Goal: Information Seeking & Learning: Learn about a topic

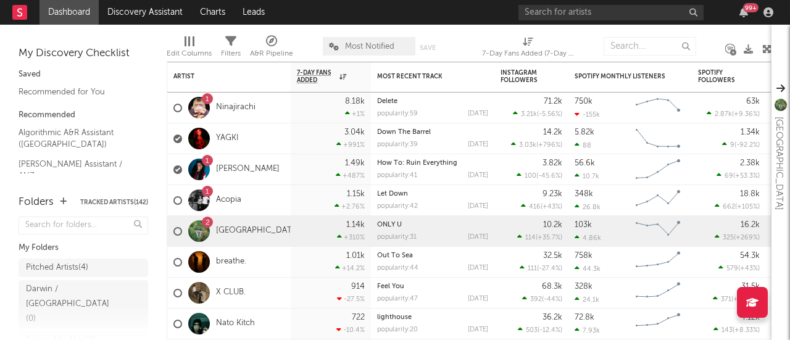
click at [605, 29] on div "Edit Columns Filters A&R Pipeline Most Notified Save Save as 7-Day Fans Added (…" at bounding box center [469, 43] width 605 height 37
drag, startPoint x: 605, startPoint y: 29, endPoint x: 654, endPoint y: 136, distance: 118.2
click at [654, 136] on div "Artist Notifications 7-Day Fans Added WoW % Change Most Recent Track Popularity…" at bounding box center [469, 182] width 605 height 315
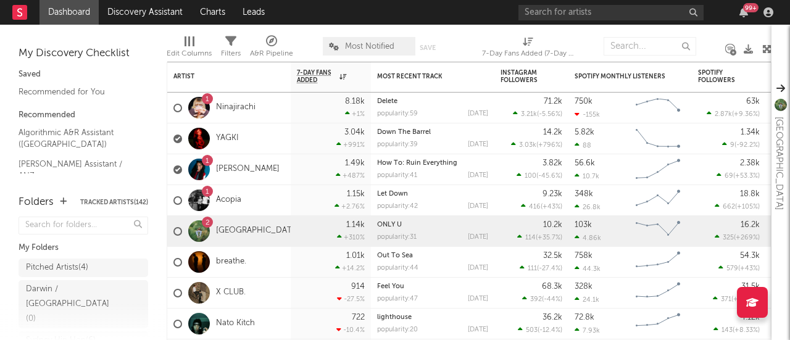
drag, startPoint x: 231, startPoint y: 137, endPoint x: 239, endPoint y: 129, distance: 11.3
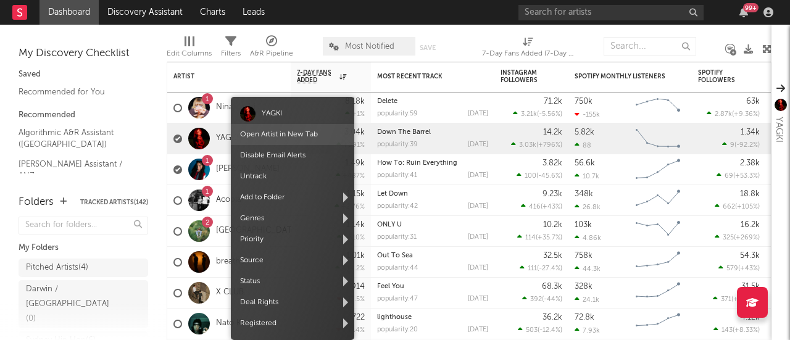
click at [239, 141] on span "Open Artist in New Tab" at bounding box center [292, 134] width 123 height 21
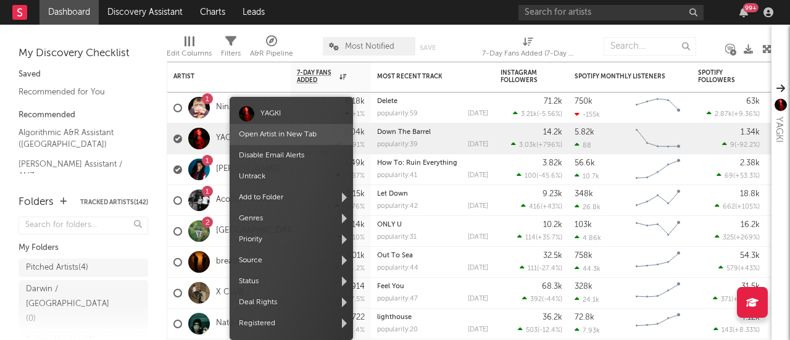
click at [265, 139] on span "Open Artist in New Tab" at bounding box center [291, 134] width 123 height 21
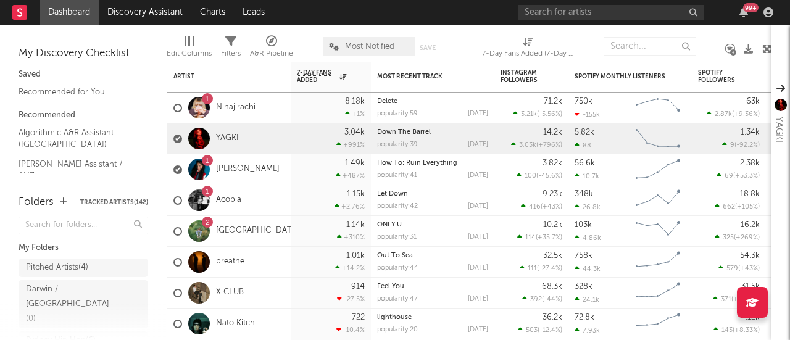
click at [227, 138] on link "YAGKI" at bounding box center [227, 138] width 23 height 10
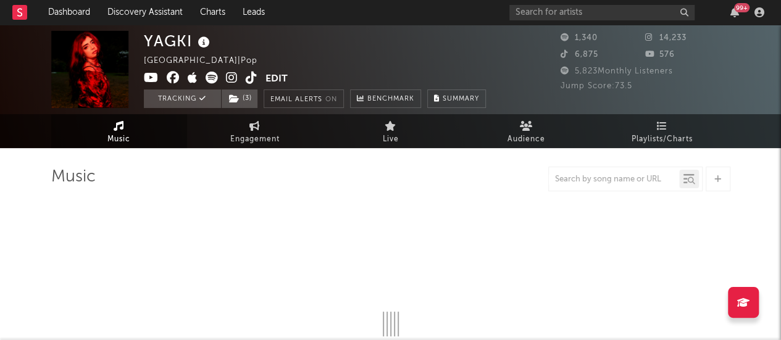
select select "6m"
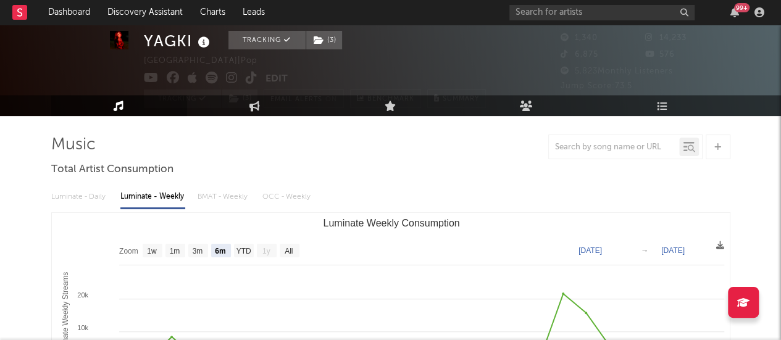
scroll to position [31, 0]
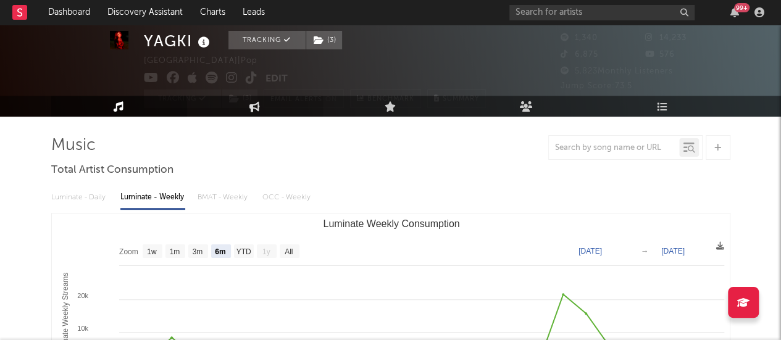
click at [282, 101] on link "Engagement" at bounding box center [255, 106] width 136 height 21
select select "1w"
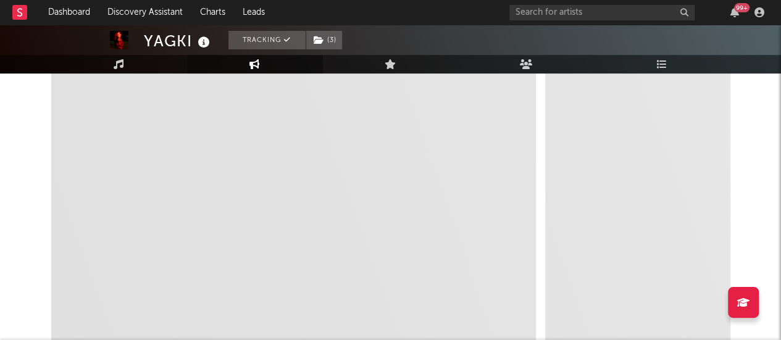
scroll to position [238, 0]
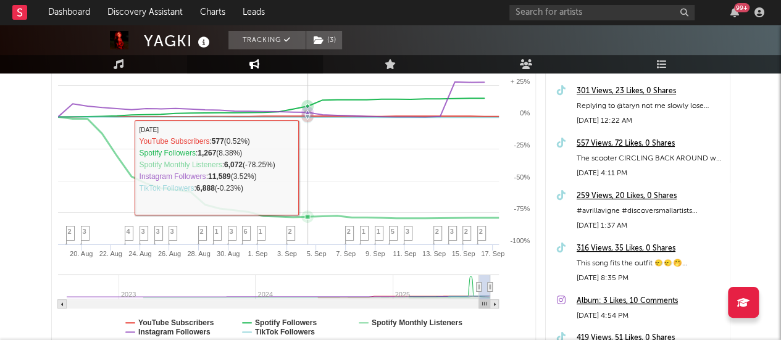
click at [301, 194] on rect at bounding box center [294, 186] width 484 height 323
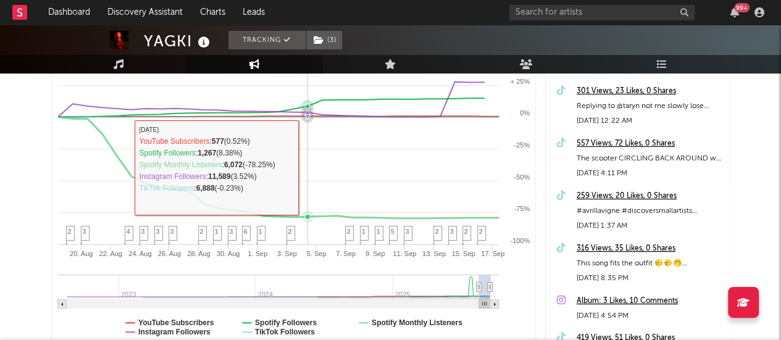
click at [301, 194] on rect at bounding box center [294, 186] width 484 height 323
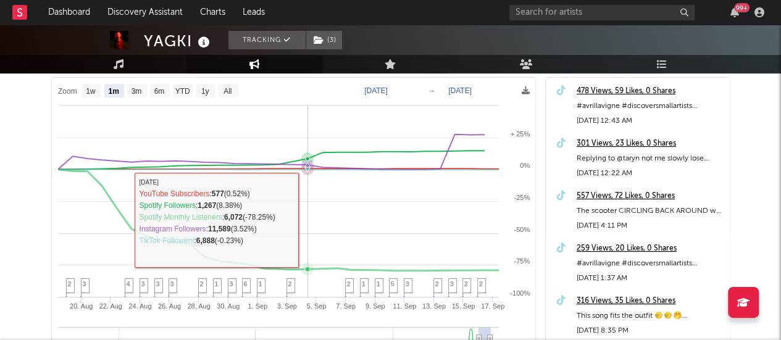
scroll to position [186, 0]
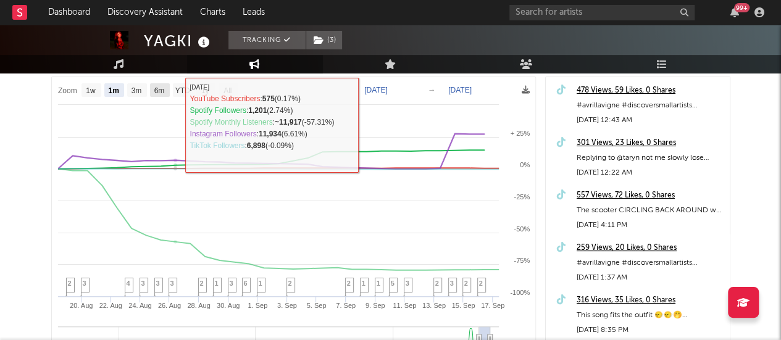
click at [150, 88] on rect at bounding box center [160, 90] width 20 height 14
select select "6m"
type input "2025-03-17"
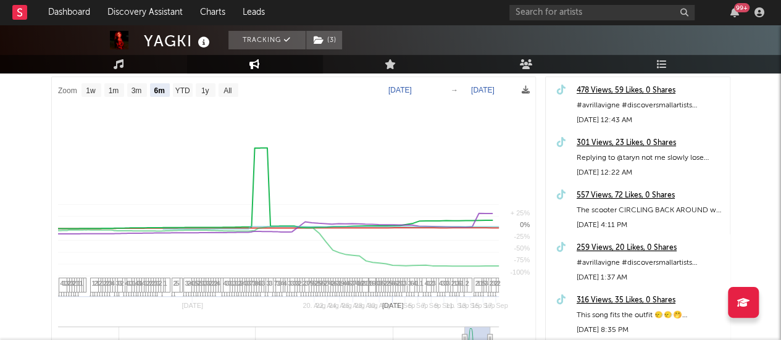
select select "6m"
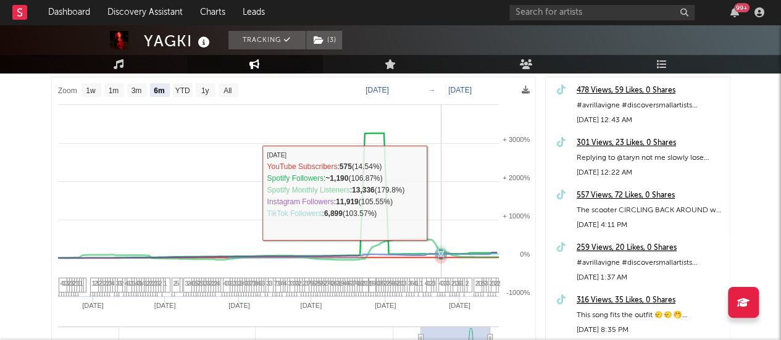
click at [441, 192] on rect at bounding box center [294, 238] width 484 height 323
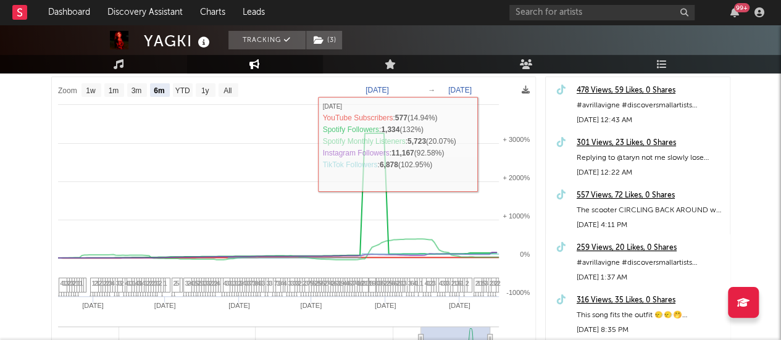
click at [508, 128] on rect at bounding box center [294, 238] width 484 height 323
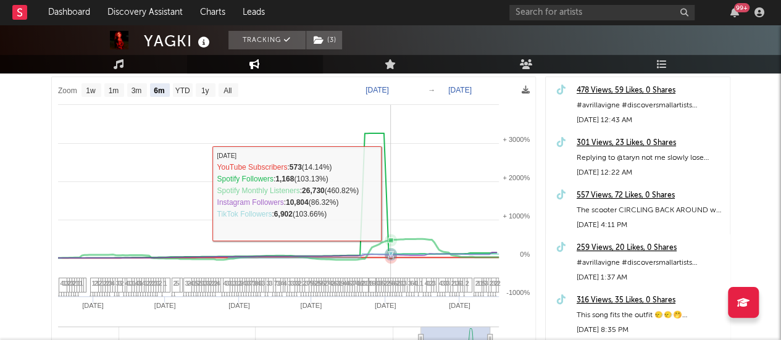
click at [391, 193] on icon at bounding box center [276, 195] width 441 height 125
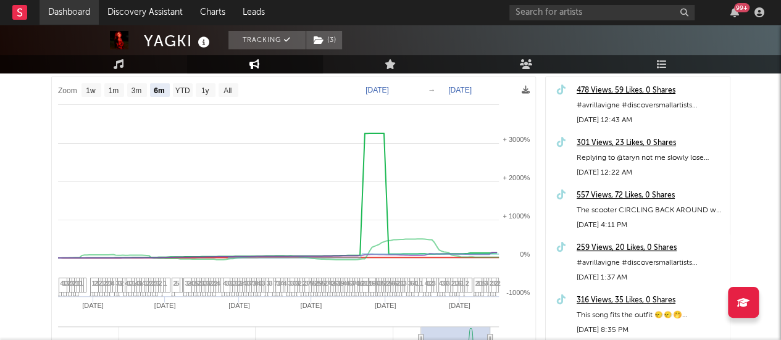
click at [66, 10] on link "Dashboard" at bounding box center [69, 12] width 59 height 25
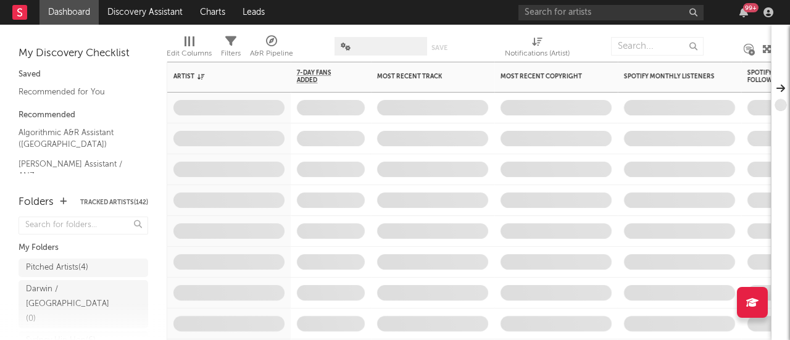
click at [385, 167] on span at bounding box center [432, 169] width 123 height 30
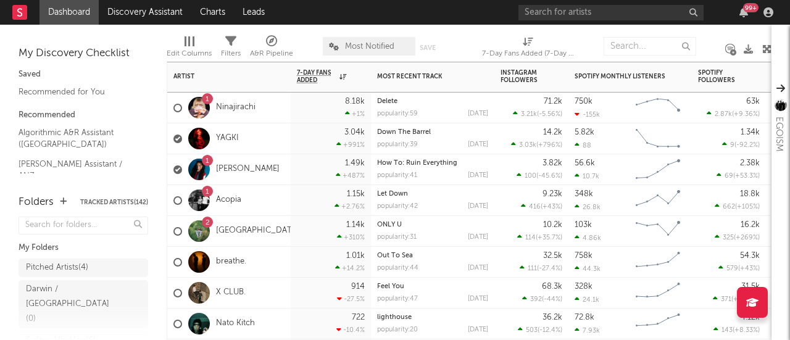
click at [385, 167] on div "How To: Ruin Everything popularity: 41 2025-08-27" at bounding box center [432, 169] width 111 height 30
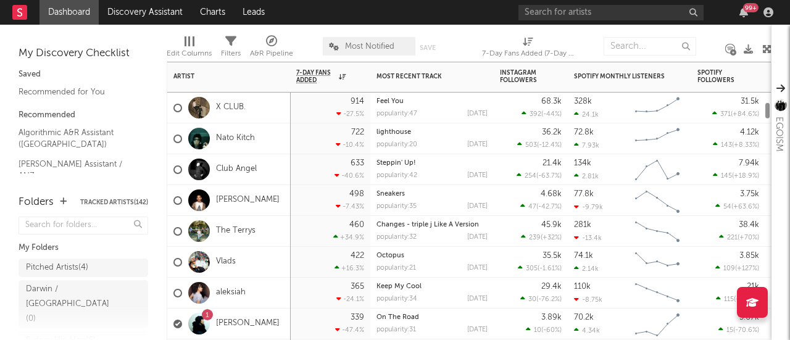
click at [385, 167] on div "Steppin' Up! popularity: 42 2025-08-01" at bounding box center [432, 169] width 111 height 30
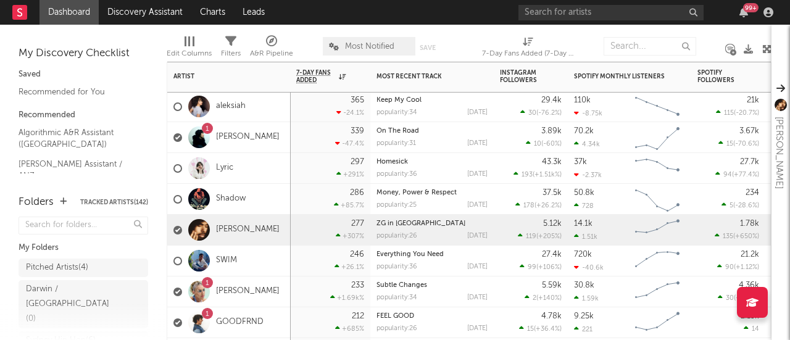
click at [320, 224] on div "277 +307 %" at bounding box center [330, 230] width 68 height 30
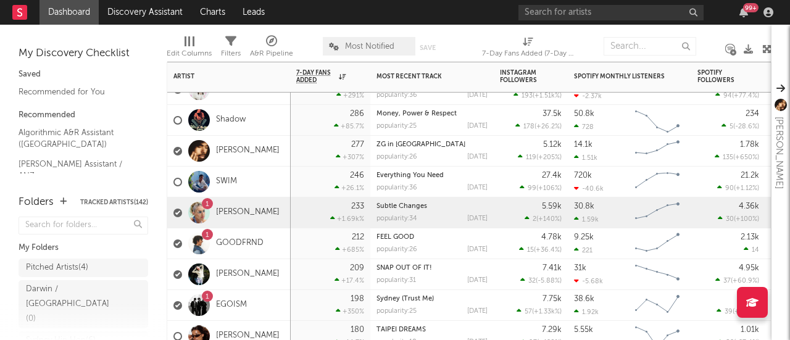
click at [281, 224] on div "1 Gia Darcy" at bounding box center [228, 213] width 123 height 31
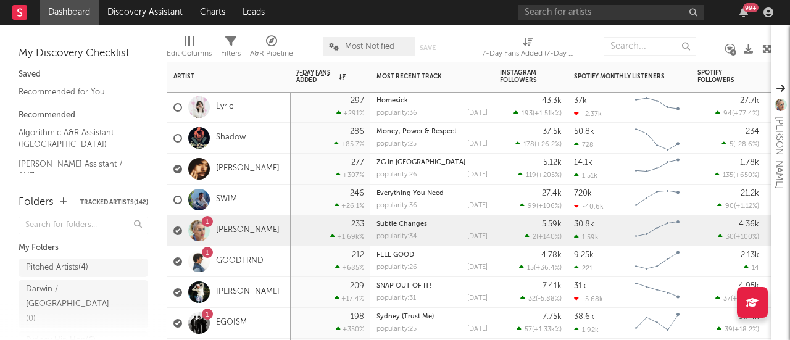
click at [281, 272] on div "1 GOODFRND" at bounding box center [228, 261] width 123 height 31
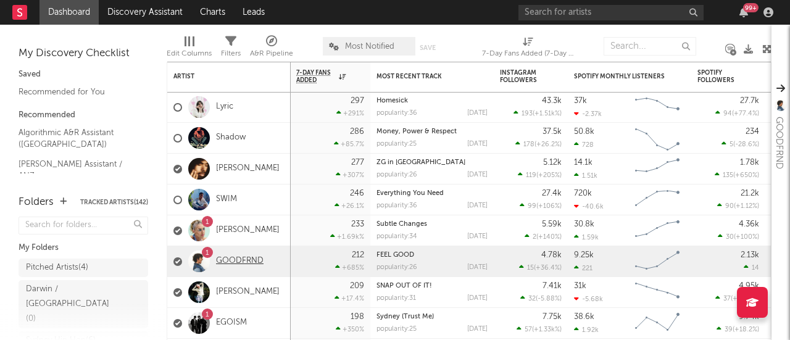
click at [223, 259] on link "GOODFRND" at bounding box center [240, 261] width 48 height 10
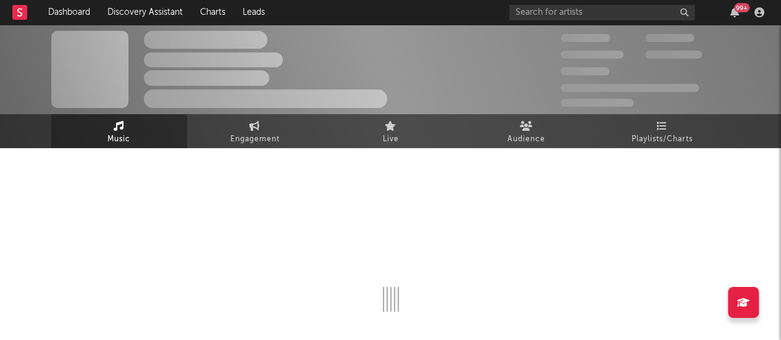
click at [244, 210] on div at bounding box center [390, 239] width 679 height 145
select select "6m"
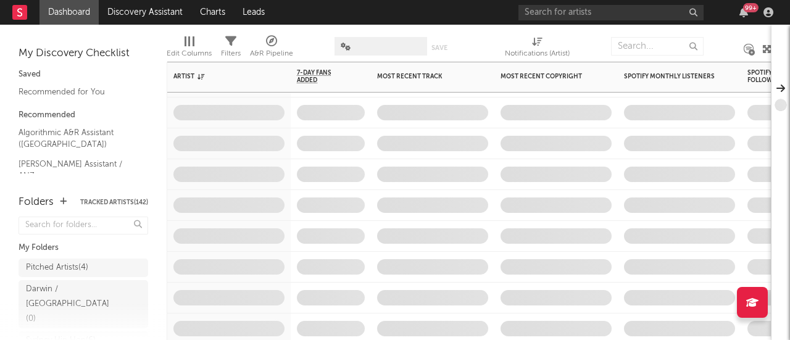
click at [311, 230] on span at bounding box center [331, 236] width 80 height 30
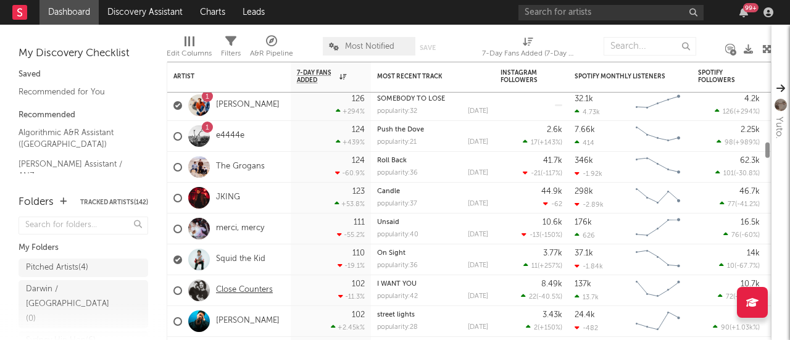
click at [262, 291] on link "Close Counters" at bounding box center [244, 290] width 57 height 10
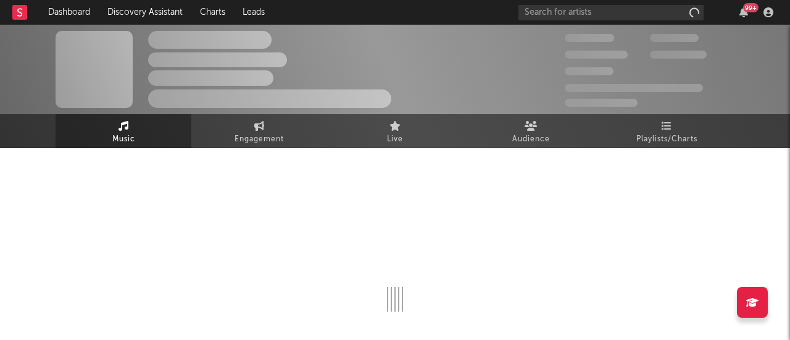
click at [262, 291] on div at bounding box center [395, 239] width 679 height 145
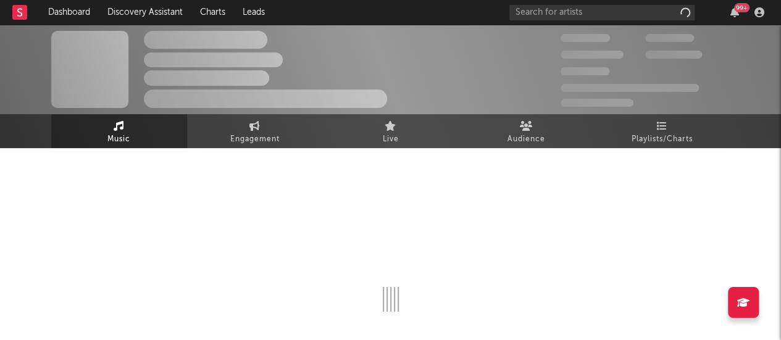
drag, startPoint x: 262, startPoint y: 291, endPoint x: 244, endPoint y: 260, distance: 35.7
click at [262, 291] on div at bounding box center [390, 239] width 679 height 145
click at [70, 4] on link "Dashboard" at bounding box center [69, 12] width 59 height 25
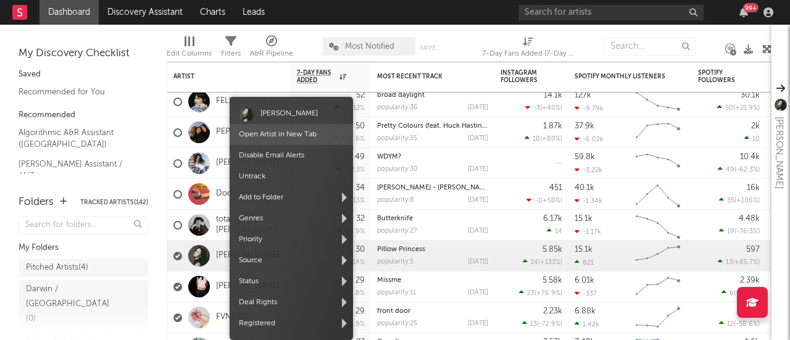
click at [303, 132] on link "Open Artist in New Tab" at bounding box center [278, 134] width 78 height 7
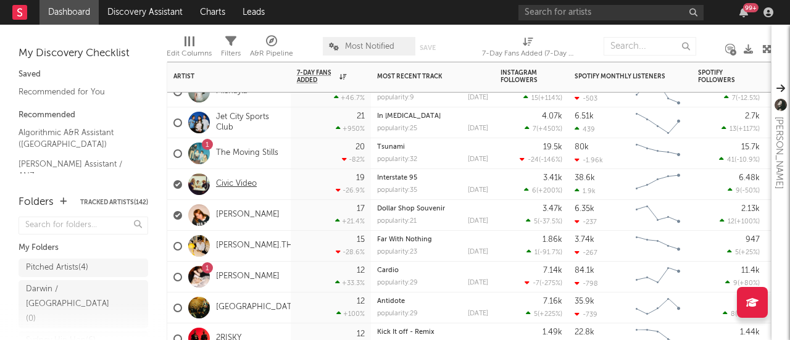
drag, startPoint x: 235, startPoint y: 190, endPoint x: 228, endPoint y: 189, distance: 6.2
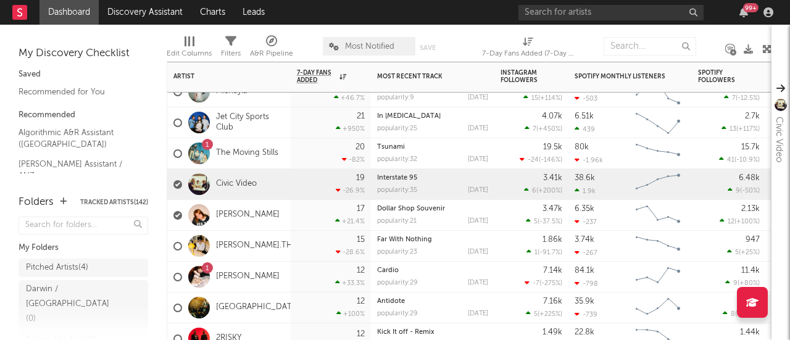
click at [217, 189] on div "Civic Video" at bounding box center [214, 185] width 83 height 36
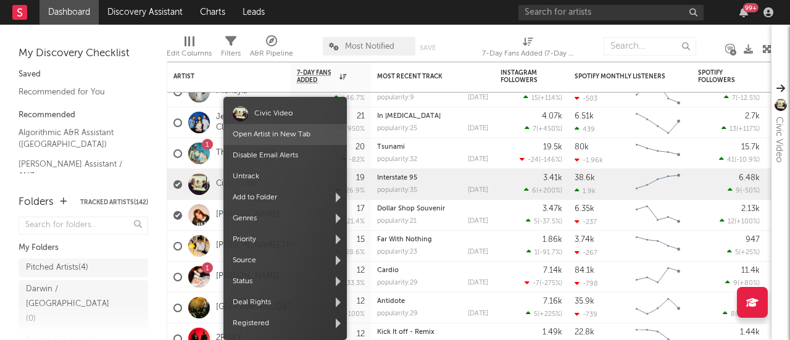
click at [277, 127] on span "Open Artist in New Tab" at bounding box center [284, 134] width 123 height 21
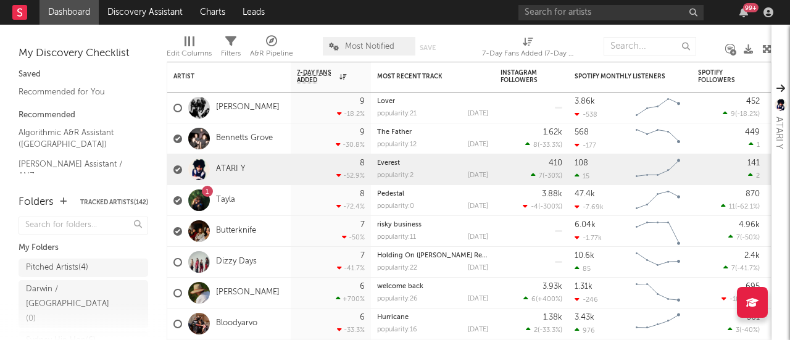
click at [265, 138] on link "Open Artist in New Tab" at bounding box center [279, 134] width 78 height 7
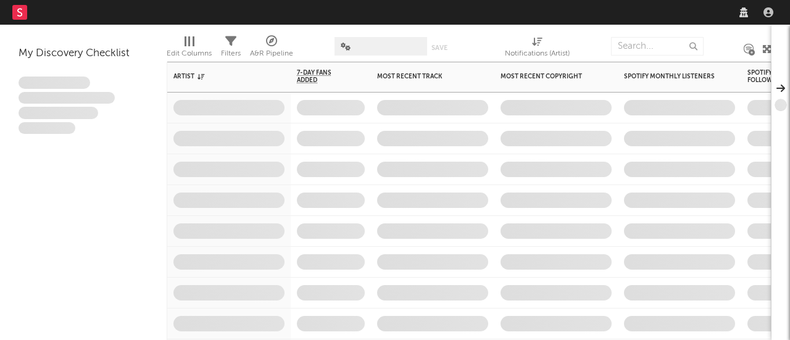
click at [556, 107] on span at bounding box center [555, 108] width 123 height 30
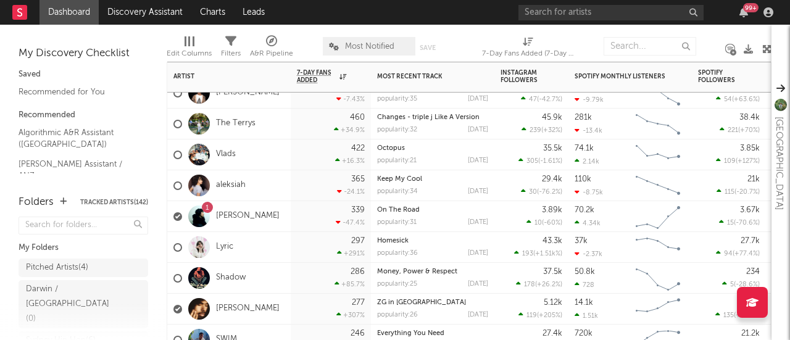
click at [594, 165] on div "74.1k 2.14k" at bounding box center [603, 154] width 56 height 31
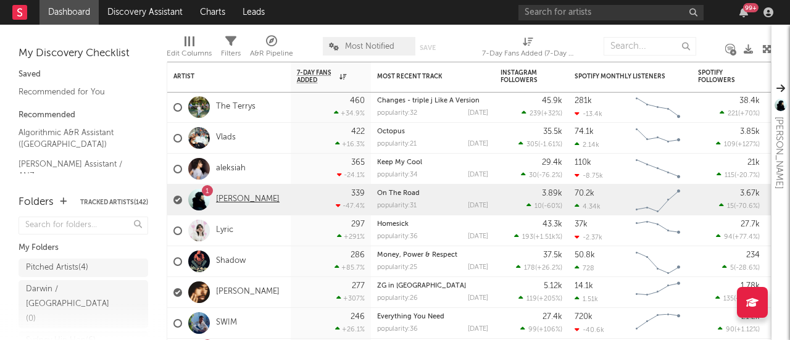
click at [225, 202] on link "[PERSON_NAME]" at bounding box center [248, 199] width 64 height 10
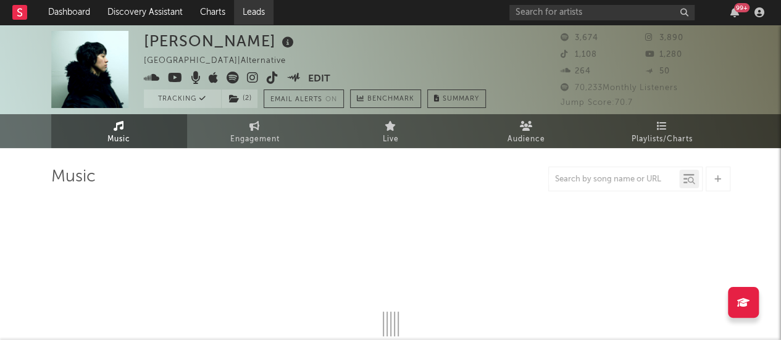
select select "6m"
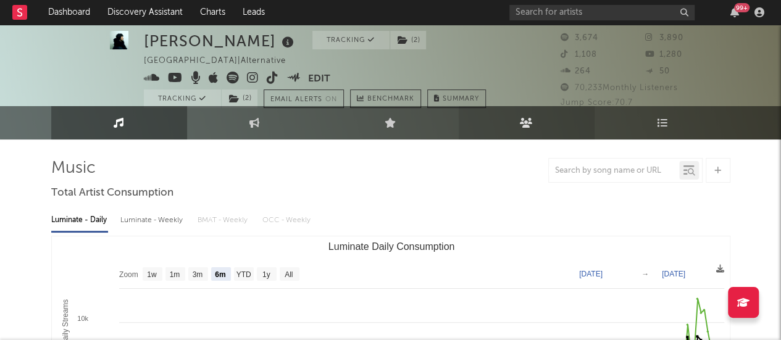
scroll to position [14, 0]
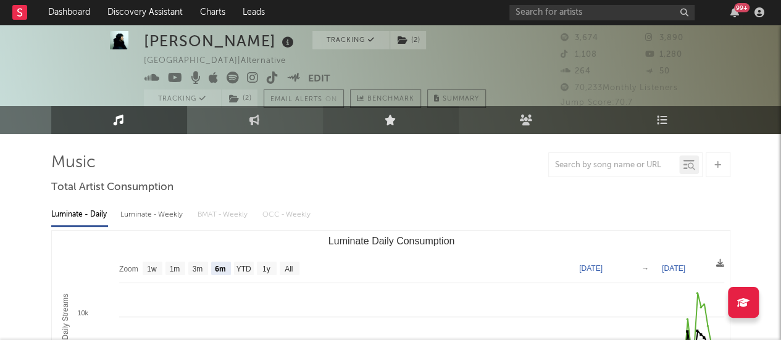
drag, startPoint x: 469, startPoint y: 127, endPoint x: 406, endPoint y: 142, distance: 64.7
click at [469, 127] on link "Audience" at bounding box center [527, 120] width 136 height 28
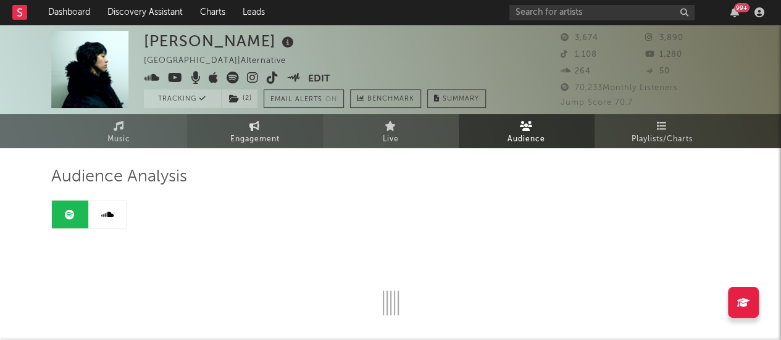
click at [217, 143] on link "Engagement" at bounding box center [255, 131] width 136 height 34
select select "1w"
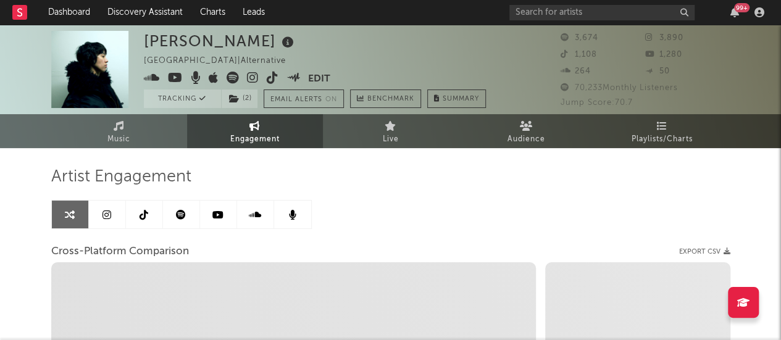
drag, startPoint x: 217, startPoint y: 143, endPoint x: 389, endPoint y: 254, distance: 204.4
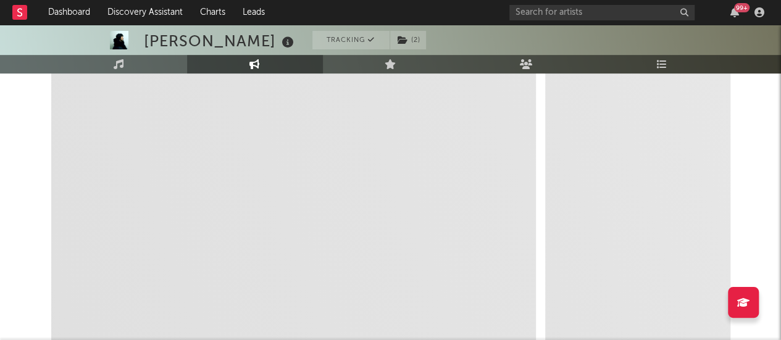
click at [389, 254] on span "Zoom 1w 1m 3m 6m YTD 1y All Created with Highcharts 10.3.3 Zoom 1w 1m 3m 6m YTD…" at bounding box center [293, 185] width 485 height 324
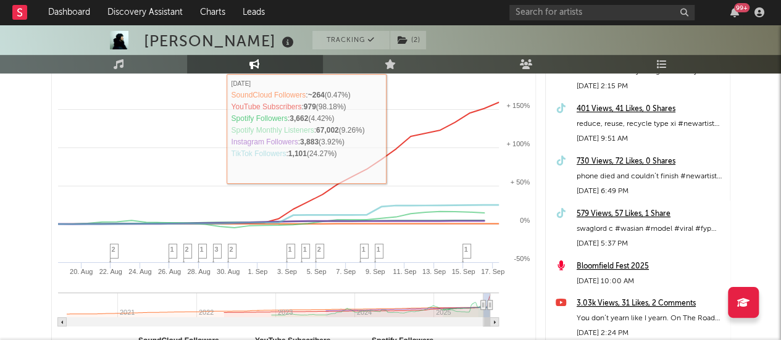
scroll to position [219, 0]
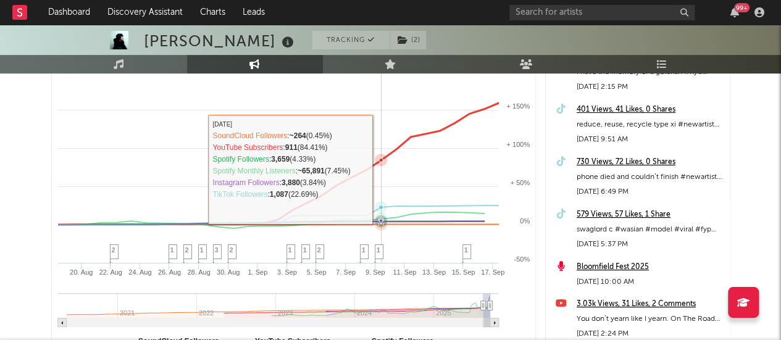
click at [386, 165] on rect at bounding box center [294, 205] width 484 height 323
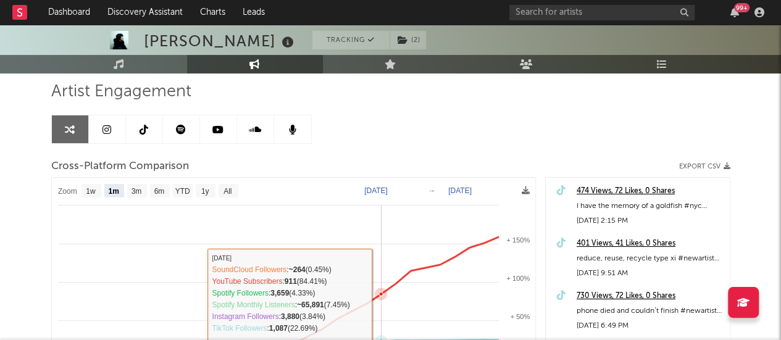
scroll to position [89, 0]
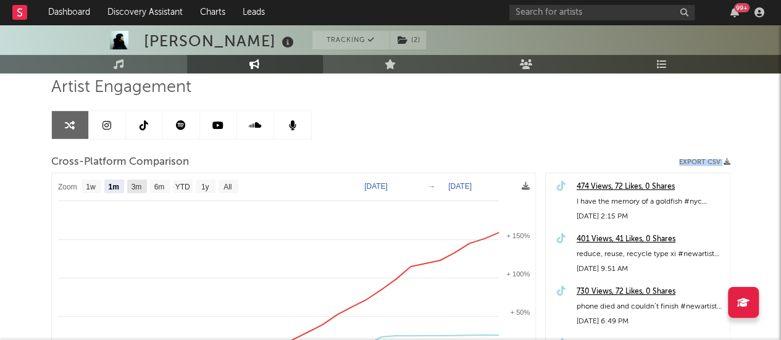
drag, startPoint x: 386, startPoint y: 165, endPoint x: 264, endPoint y: 210, distance: 130.3
click at [264, 210] on div "Artist Engagement Cross-Platform Comparison Export CSV Zoom 1w 1m 3m 6m YTD 1y …" at bounding box center [390, 287] width 679 height 420
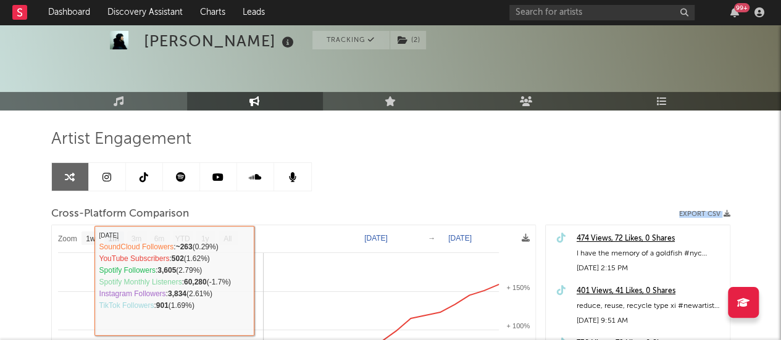
scroll to position [40, 0]
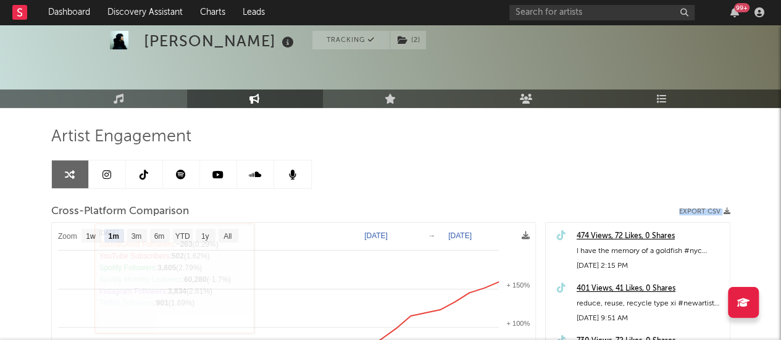
click at [272, 189] on div "Artist Engagement Cross-Platform Comparison Export CSV Zoom 1w 1m 3m 6m YTD 1y …" at bounding box center [390, 337] width 679 height 420
click at [136, 233] on text "3m" at bounding box center [136, 236] width 10 height 9
select select "3m"
type input "2025-06-17"
click at [136, 233] on text "3m" at bounding box center [136, 236] width 10 height 9
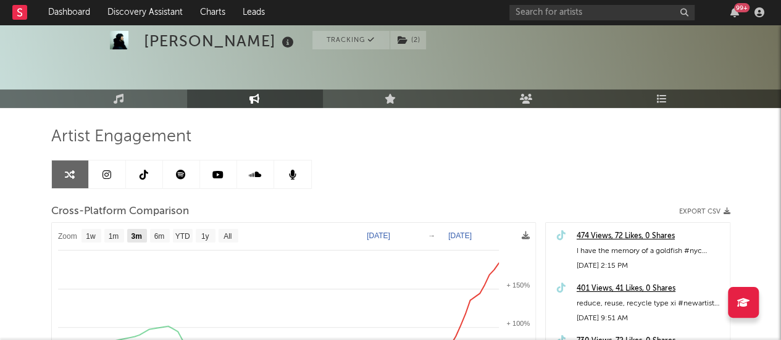
select select "3m"
click at [136, 233] on text "3m" at bounding box center [136, 236] width 10 height 9
select select "3m"
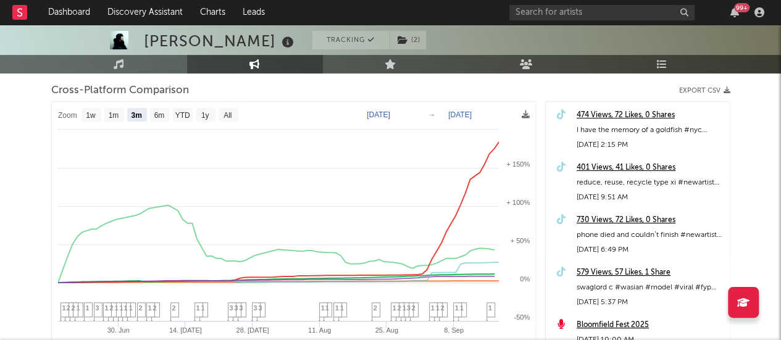
scroll to position [162, 0]
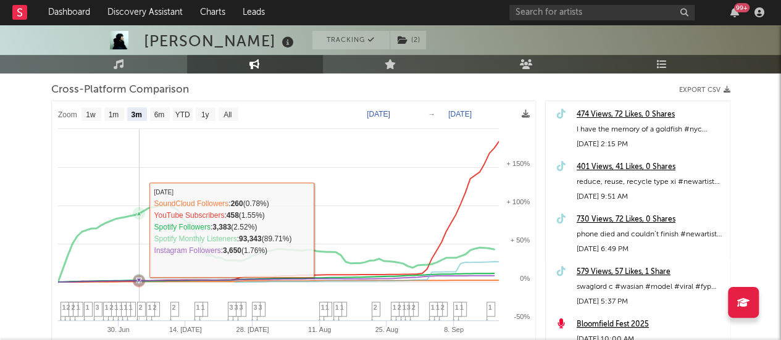
click at [137, 229] on rect at bounding box center [294, 262] width 484 height 323
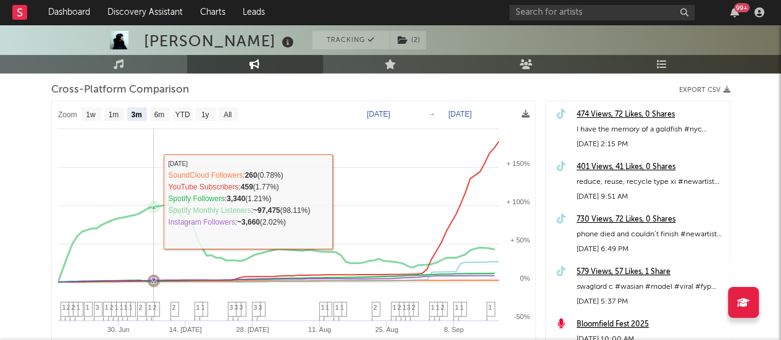
click at [153, 199] on rect at bounding box center [294, 262] width 484 height 323
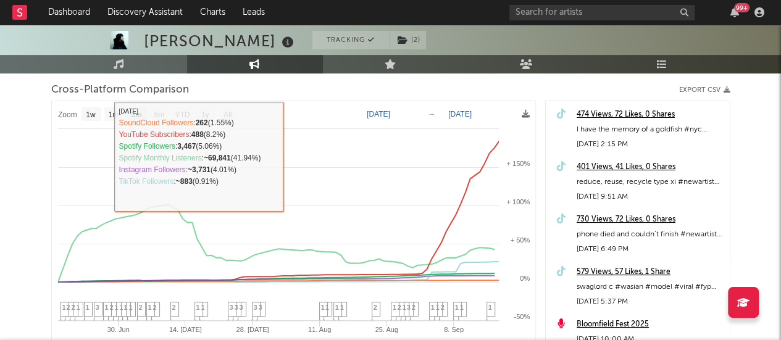
click at [286, 115] on rect at bounding box center [294, 262] width 484 height 323
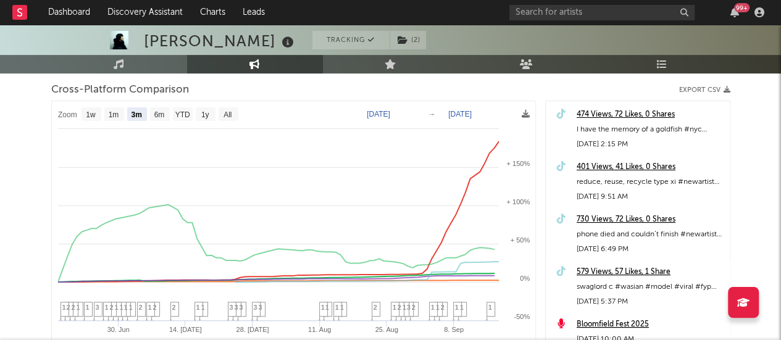
click at [286, 115] on rect at bounding box center [294, 262] width 484 height 323
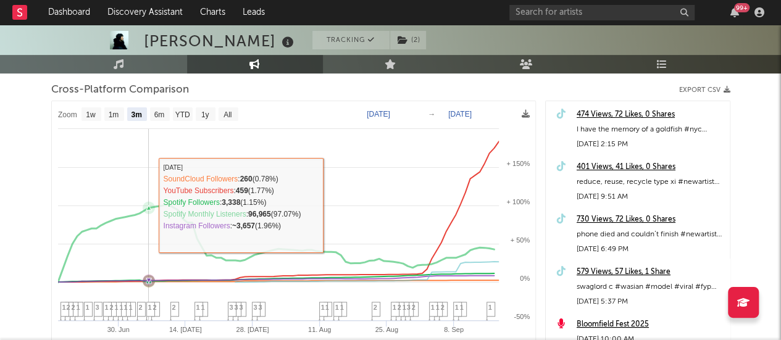
drag, startPoint x: 287, startPoint y: 114, endPoint x: 151, endPoint y: 204, distance: 163.5
click at [151, 204] on g at bounding box center [276, 258] width 446 height 234
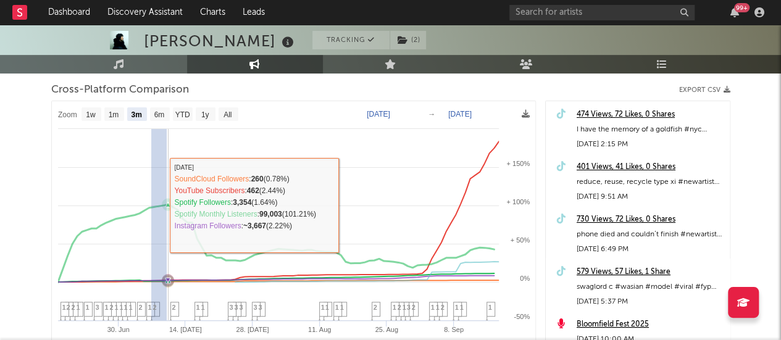
drag, startPoint x: 151, startPoint y: 204, endPoint x: 172, endPoint y: 206, distance: 21.6
click at [172, 206] on g at bounding box center [168, 204] width 12 height 12
type input "2025-07-06"
type input "2025-07-11"
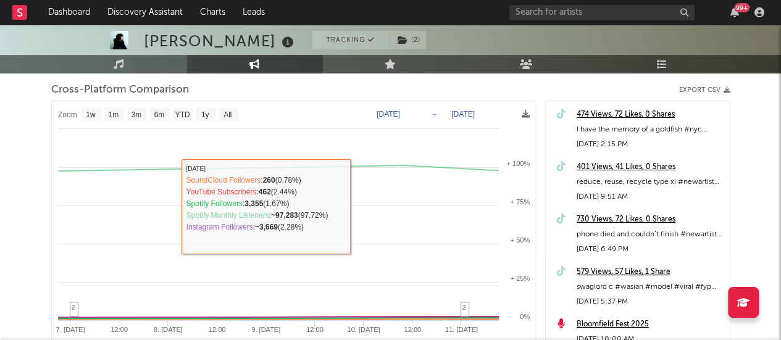
select select "1w"
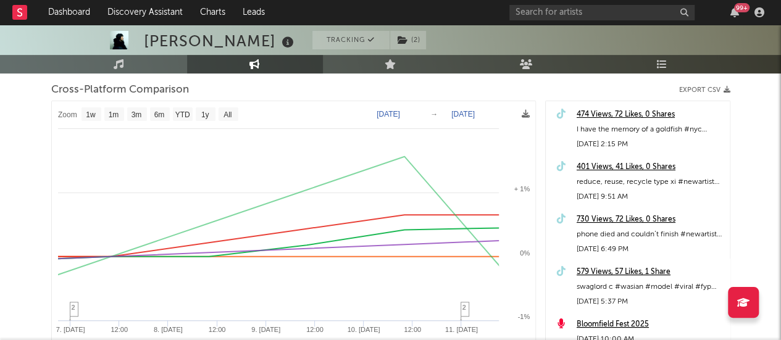
click at [226, 228] on rect at bounding box center [294, 262] width 484 height 323
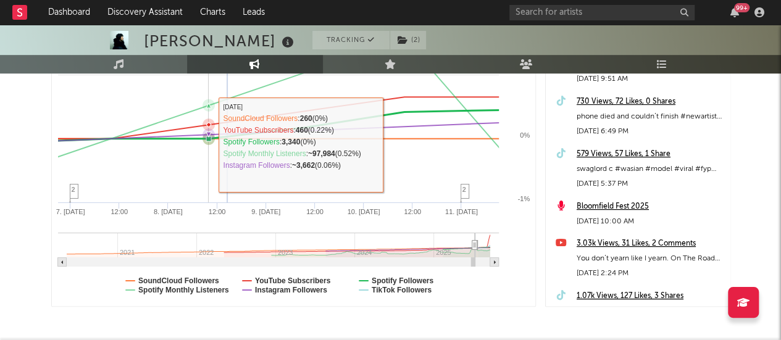
scroll to position [279, 0]
type input "2022-05-21"
type input "2022-05-26"
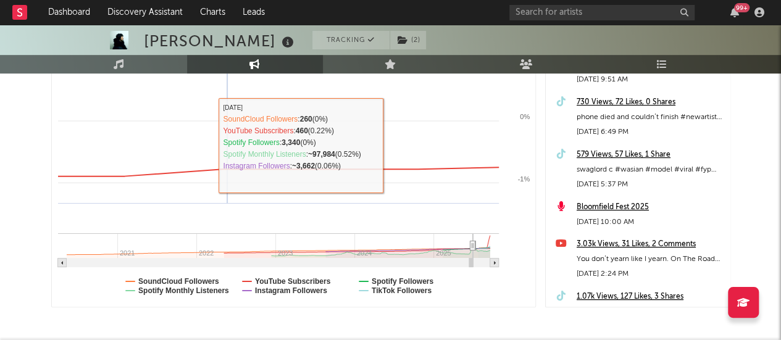
click at [227, 243] on rect at bounding box center [270, 245] width 406 height 25
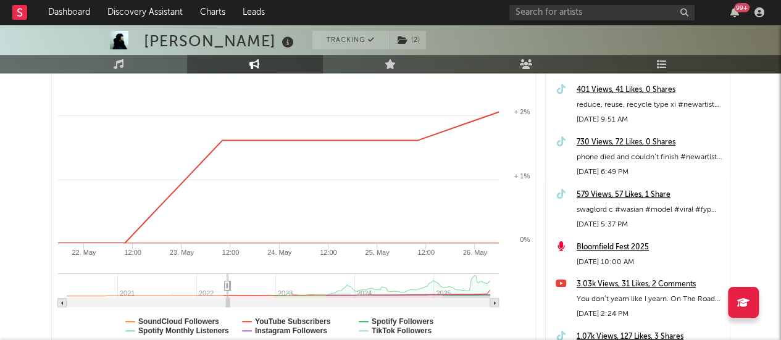
scroll to position [0, 0]
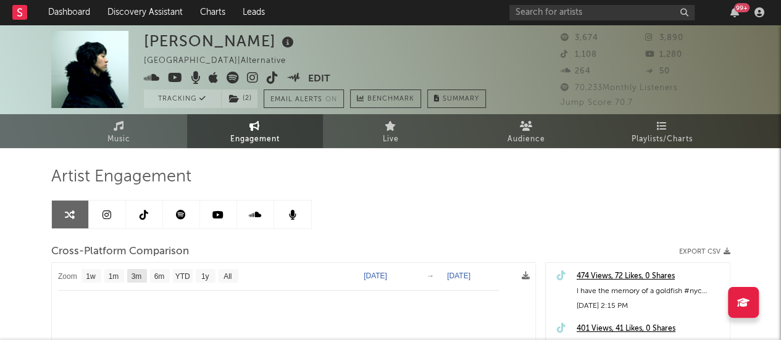
click at [138, 274] on text "3m" at bounding box center [136, 276] width 10 height 9
select select "3m"
type input "2022-02-26"
select select "3m"
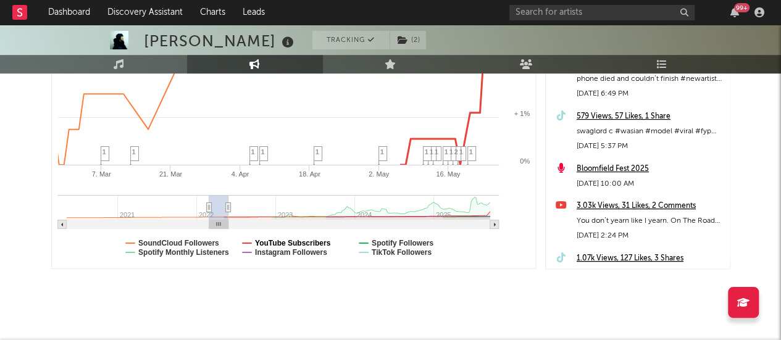
scroll to position [332, 0]
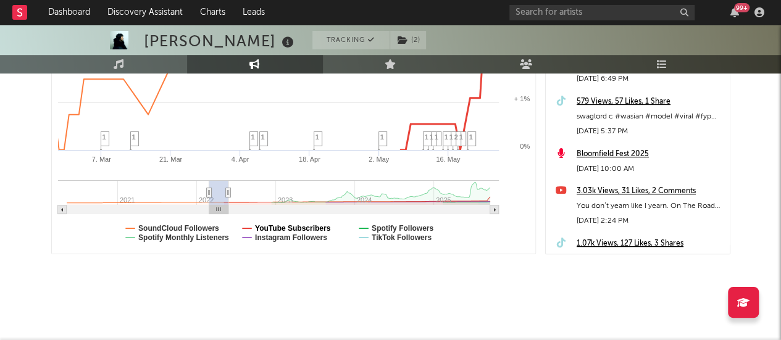
click at [280, 224] on text "YouTube Subscribers" at bounding box center [292, 228] width 76 height 9
select select "3m"
click at [273, 227] on text "YouTube Subscribers" at bounding box center [292, 228] width 76 height 9
select select "3m"
click at [200, 230] on text "SoundCloud Followers" at bounding box center [178, 228] width 81 height 9
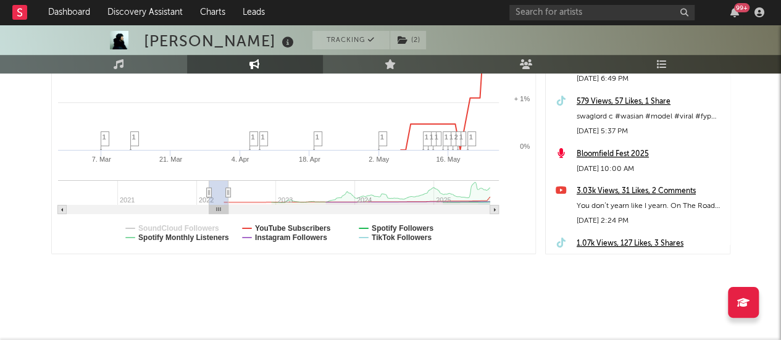
select select "3m"
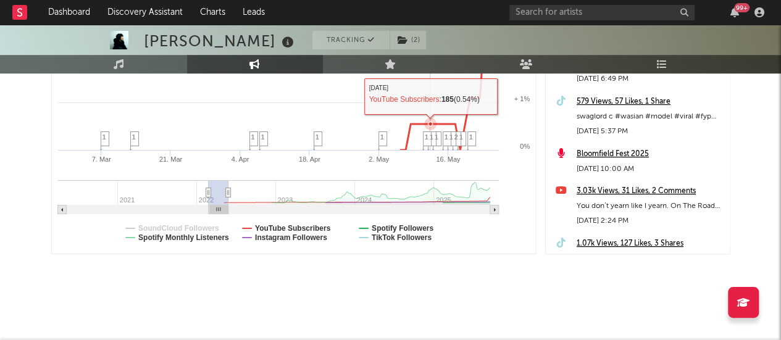
scroll to position [331, 0]
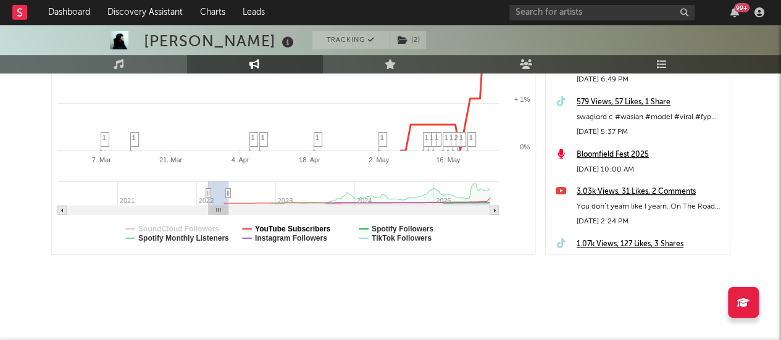
click at [265, 225] on text "YouTube Subscribers" at bounding box center [292, 229] width 76 height 9
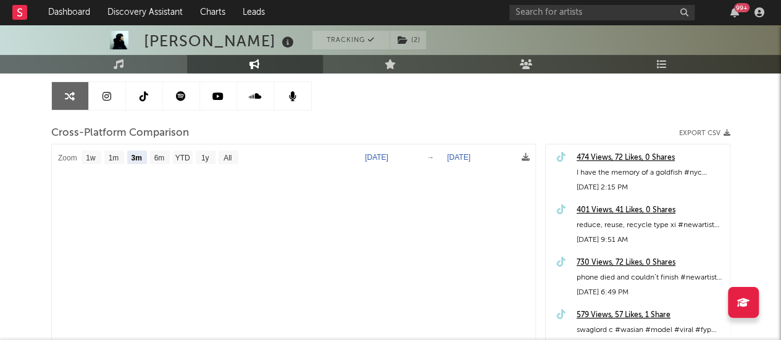
scroll to position [120, 0]
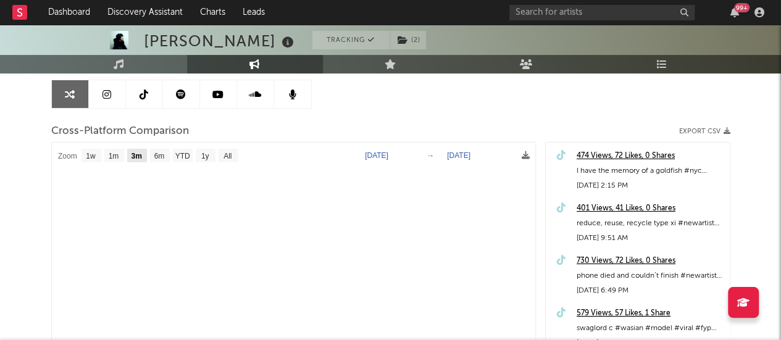
click at [138, 159] on text "3m" at bounding box center [136, 156] width 10 height 9
select select "3m"
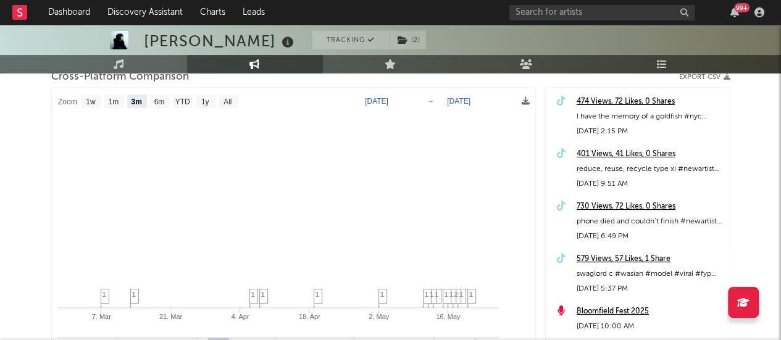
scroll to position [172, 0]
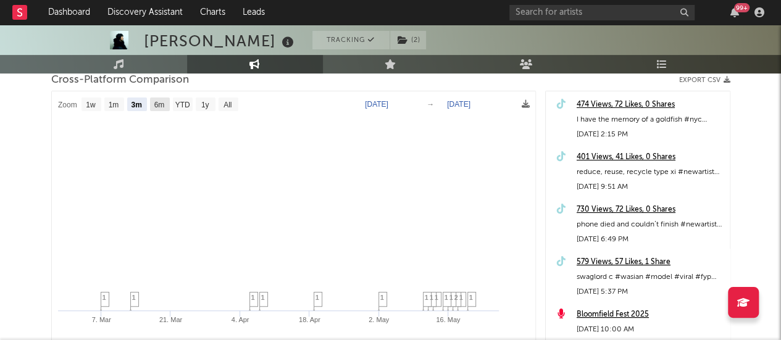
click at [160, 101] on text "6m" at bounding box center [159, 105] width 10 height 9
select select "6m"
type input "2021-11-26"
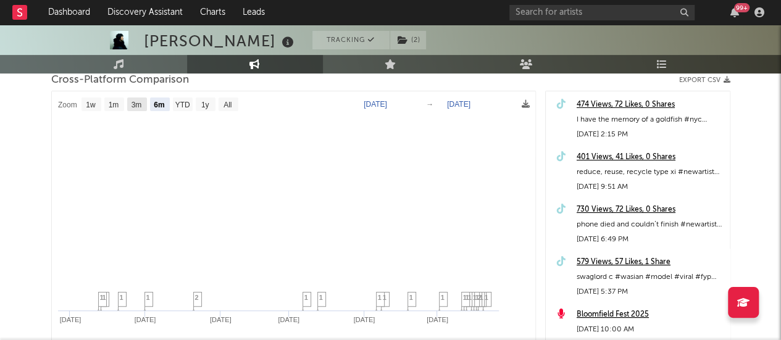
click at [131, 106] on text "3m" at bounding box center [136, 105] width 10 height 9
select select "3m"
type input "2022-02-26"
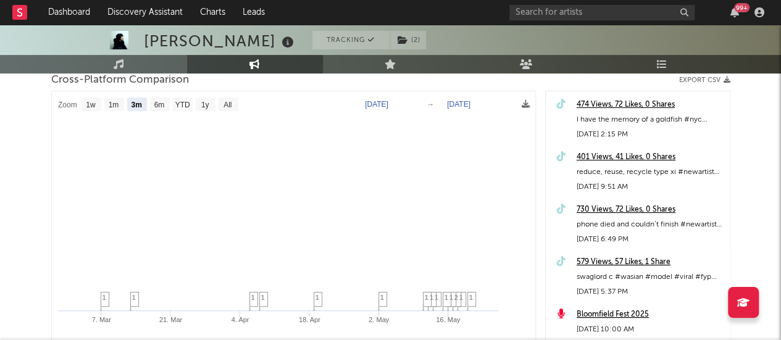
click at [274, 173] on rect at bounding box center [294, 252] width 484 height 323
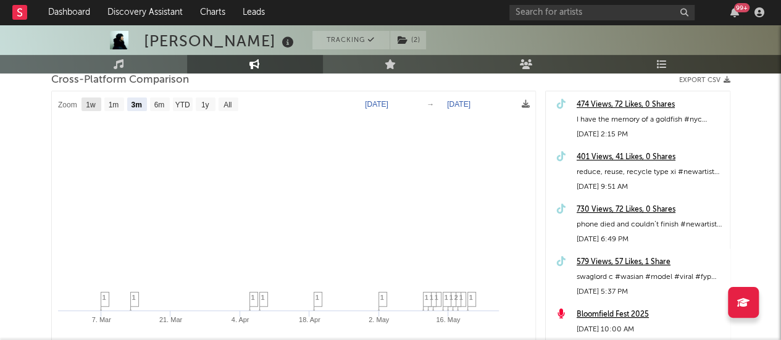
click at [94, 102] on text "1w" at bounding box center [91, 105] width 10 height 9
select select "1w"
type input "2022-05-20"
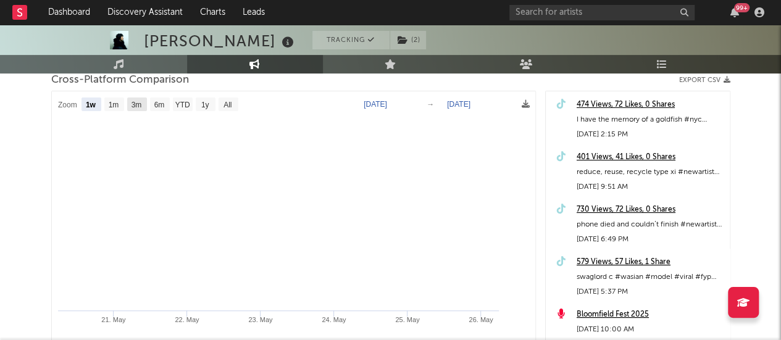
click at [143, 99] on rect at bounding box center [137, 105] width 20 height 14
select select "3m"
type input "2022-02-26"
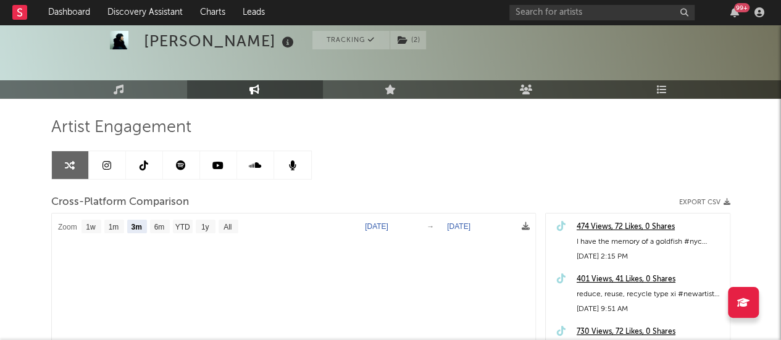
scroll to position [48, 0]
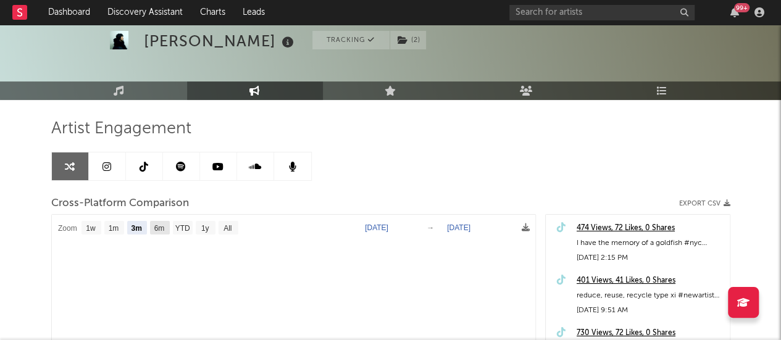
click at [155, 230] on text "6m" at bounding box center [159, 228] width 10 height 9
select select "6m"
type input "2021-11-26"
select select "6m"
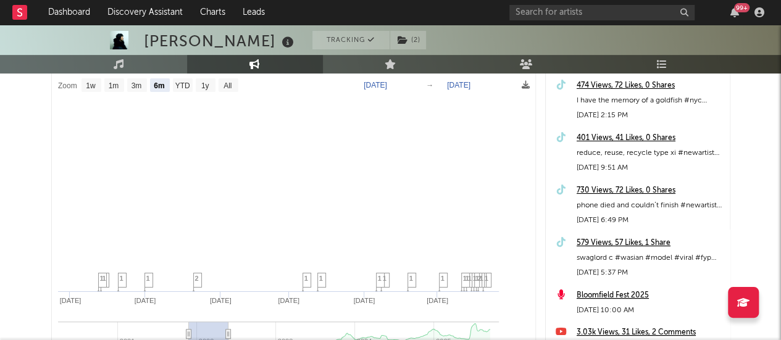
scroll to position [0, 0]
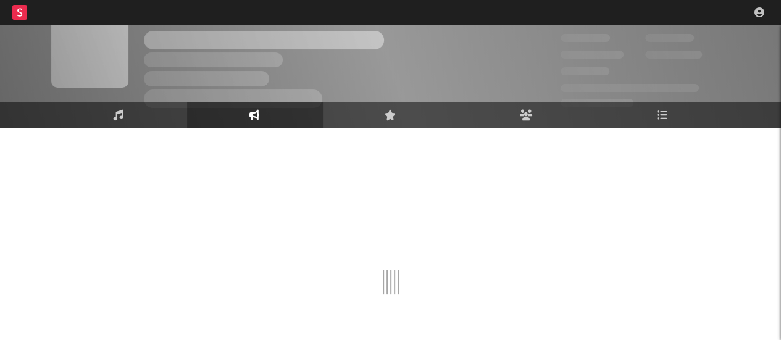
scroll to position [21, 0]
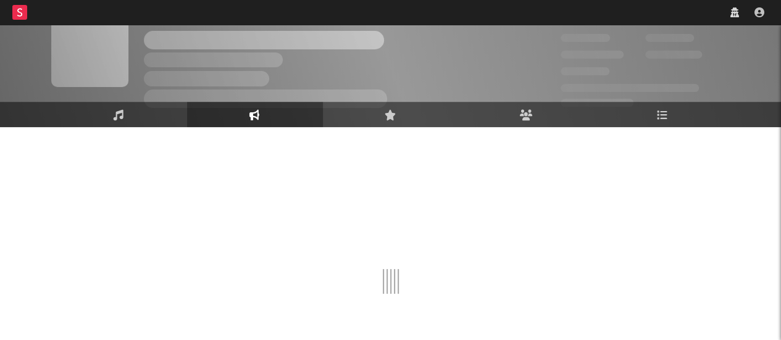
select select "1w"
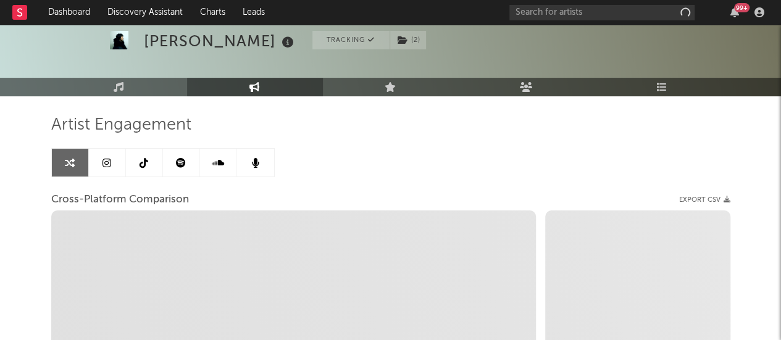
scroll to position [54, 0]
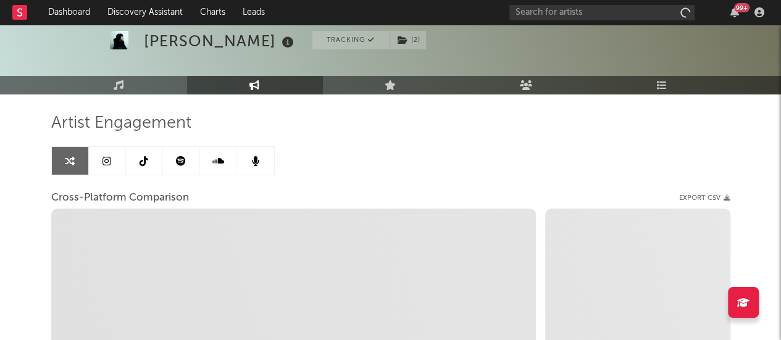
select select "1m"
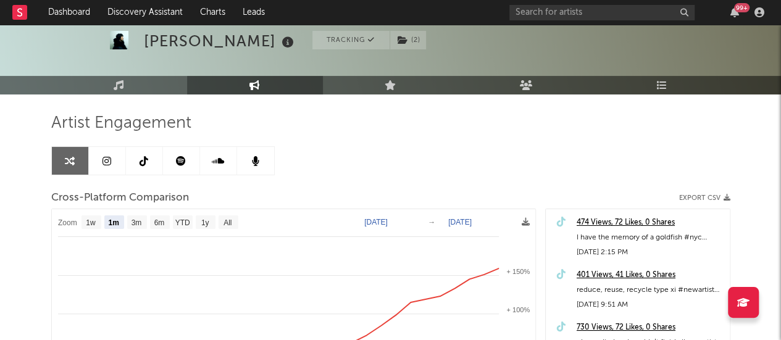
select select "1m"
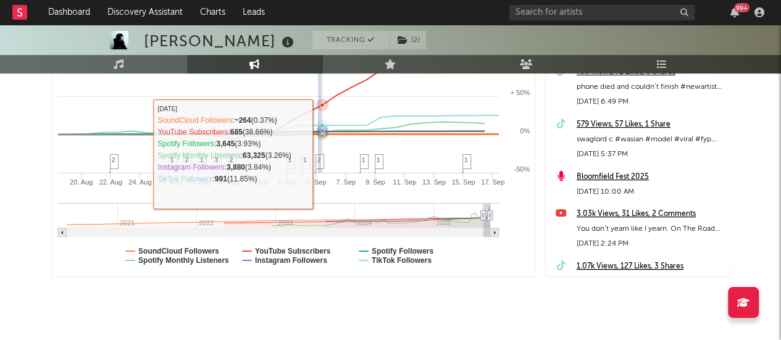
scroll to position [310, 0]
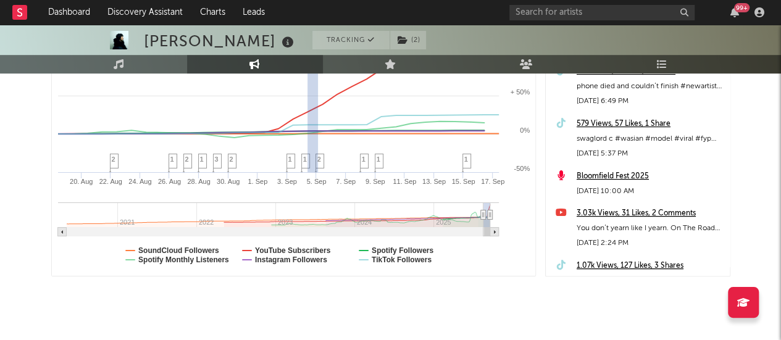
type input "[DATE]"
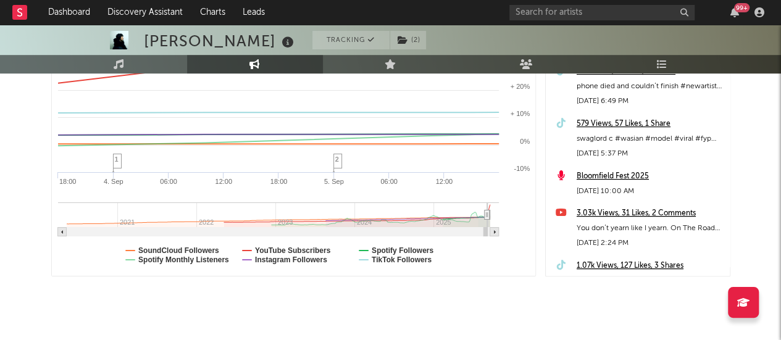
select select "1w"
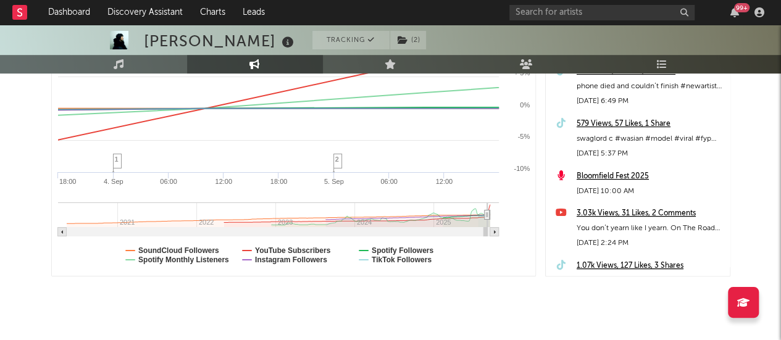
drag, startPoint x: 318, startPoint y: 282, endPoint x: 272, endPoint y: 285, distance: 46.4
click at [272, 285] on div "Artist Engagement Cross-Platform Comparison Export CSV Zoom 1w 1m 3m 6m YTD 1y …" at bounding box center [390, 82] width 679 height 488
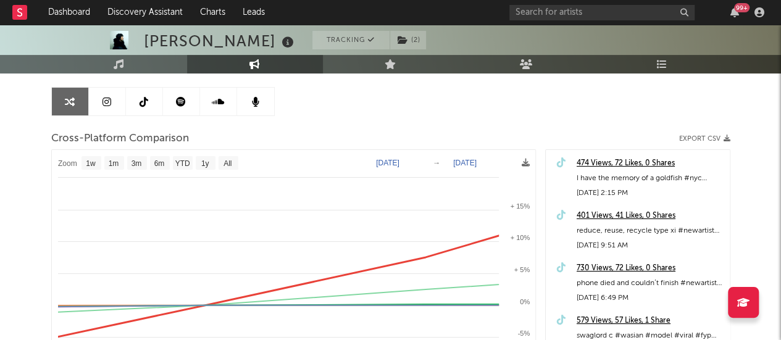
scroll to position [112, 0]
click at [280, 275] on rect at bounding box center [294, 312] width 484 height 323
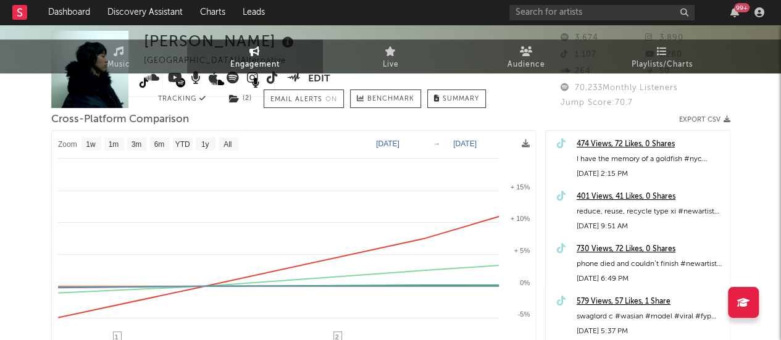
scroll to position [0, 0]
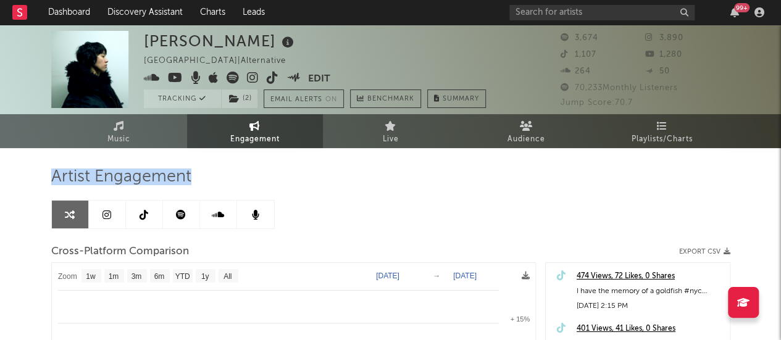
click at [275, 123] on link "Engagement" at bounding box center [255, 131] width 136 height 34
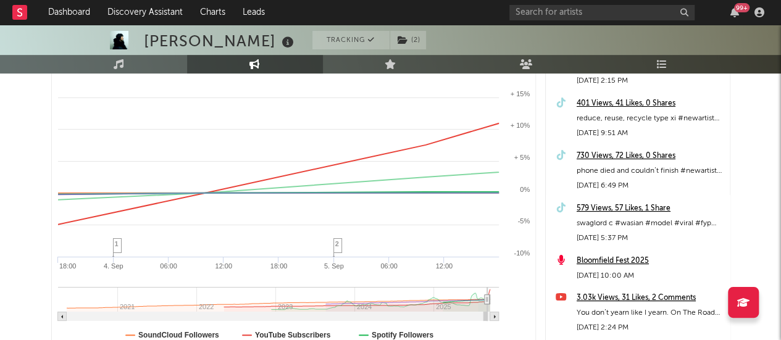
scroll to position [331, 0]
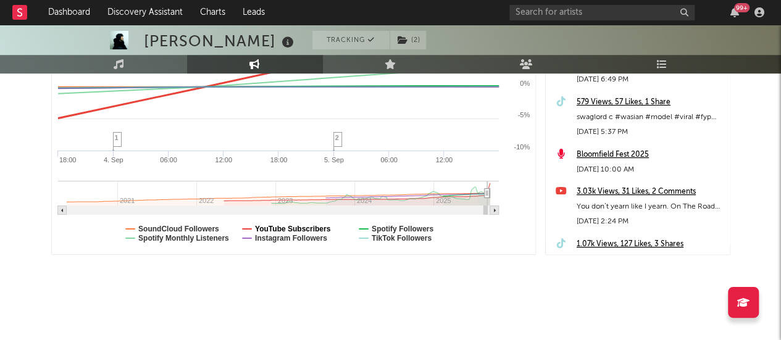
click at [268, 225] on text "YouTube Subscribers" at bounding box center [292, 229] width 76 height 9
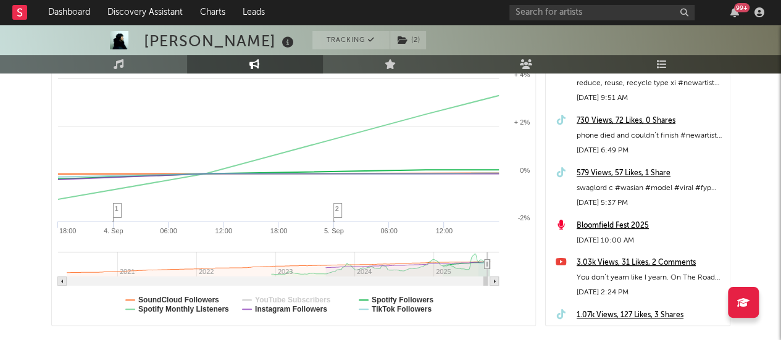
scroll to position [261, 0]
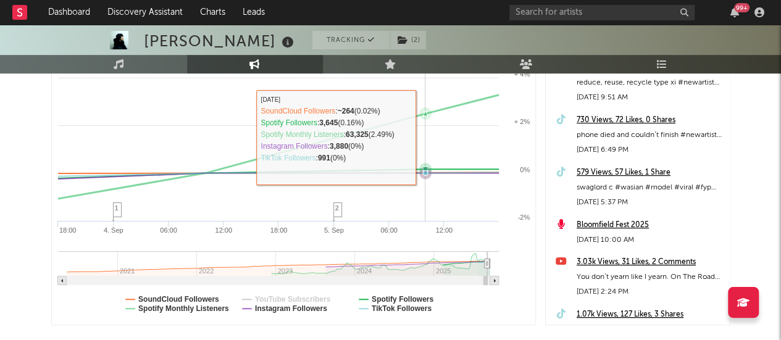
click at [339, 130] on icon at bounding box center [315, 134] width 661 height 154
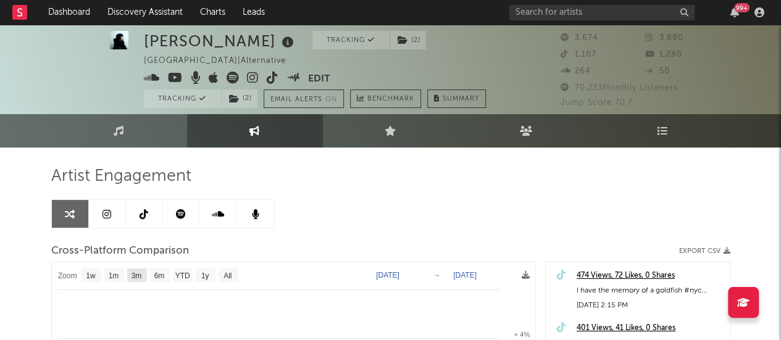
click at [141, 272] on text "3m" at bounding box center [136, 276] width 10 height 9
select select "3m"
type input "2025-06-05"
select select "3m"
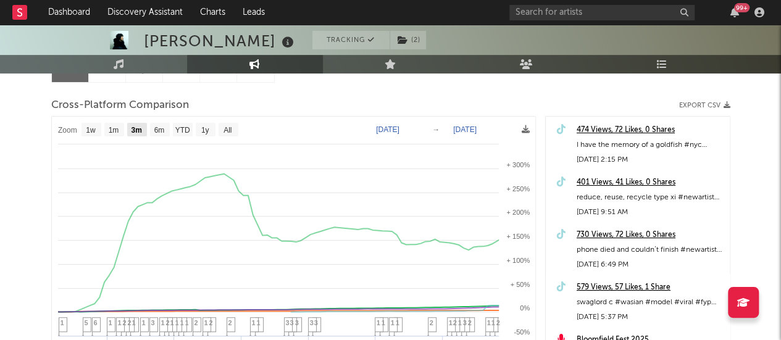
scroll to position [145, 0]
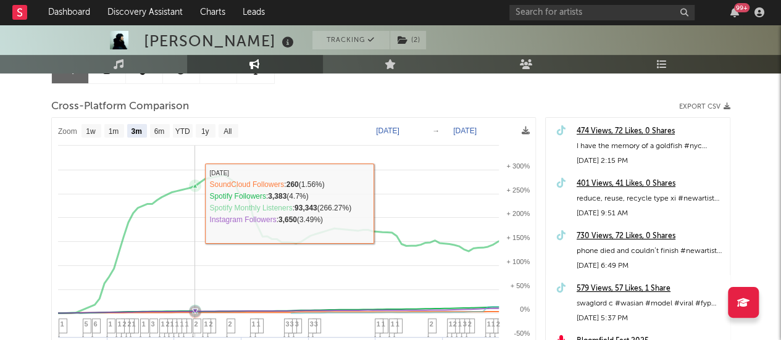
click at [197, 198] on rect at bounding box center [294, 279] width 484 height 323
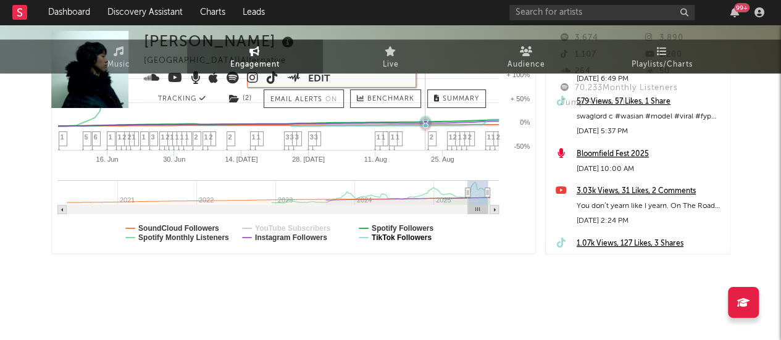
scroll to position [0, 0]
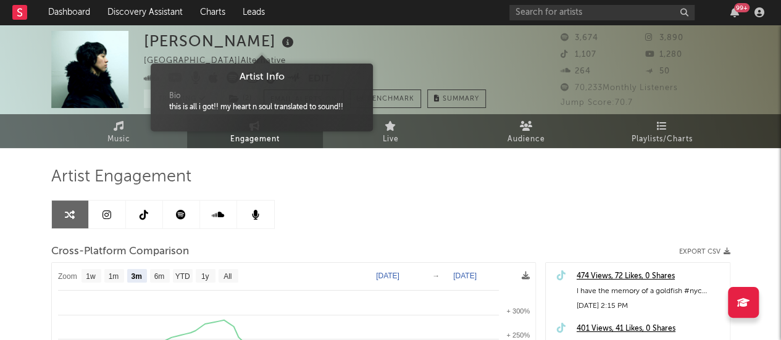
drag, startPoint x: 256, startPoint y: 39, endPoint x: 188, endPoint y: 43, distance: 68.6
click at [188, 43] on div "Dylan Atlantis" at bounding box center [220, 41] width 153 height 20
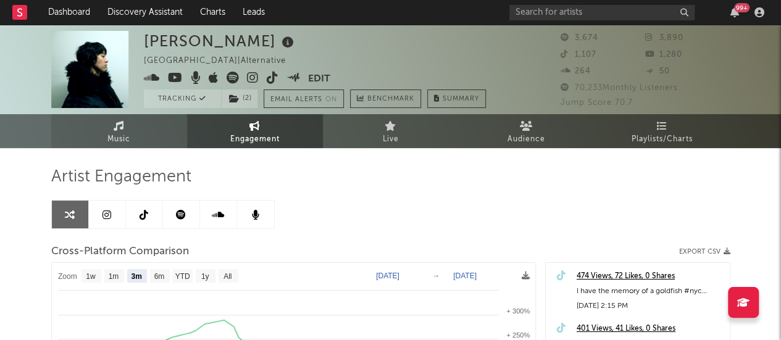
click at [133, 131] on link "Music" at bounding box center [119, 131] width 136 height 34
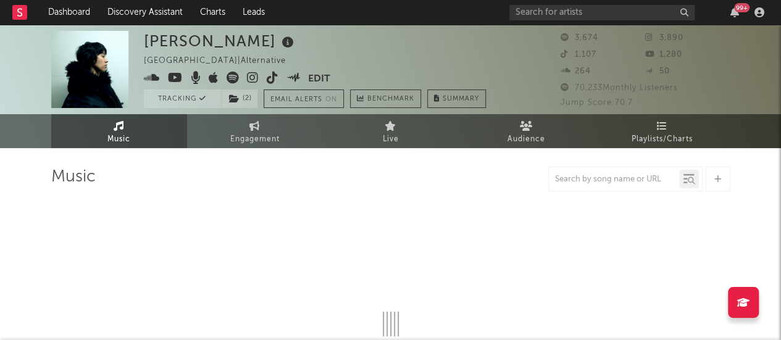
select select "6m"
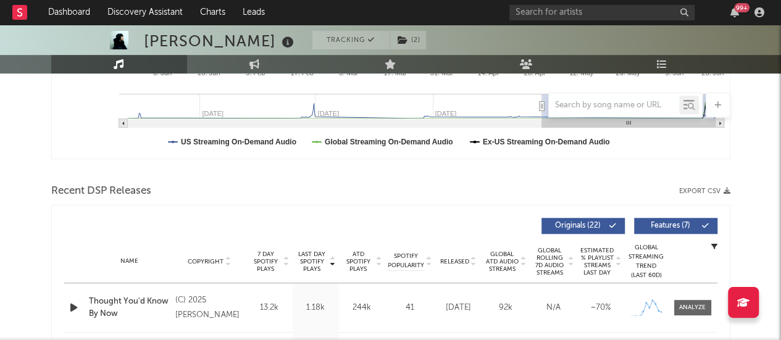
scroll to position [335, 0]
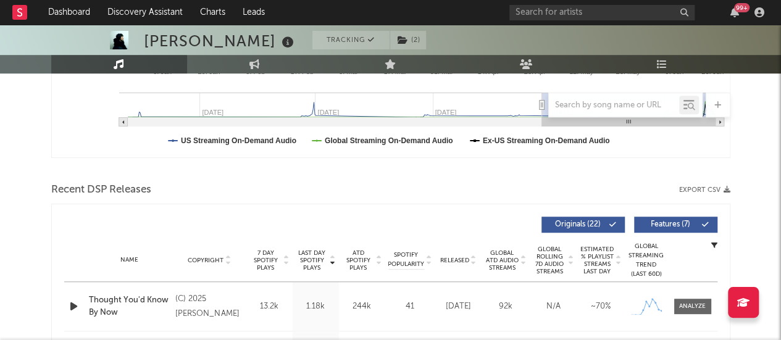
click at [206, 262] on span "Copyright" at bounding box center [206, 260] width 36 height 7
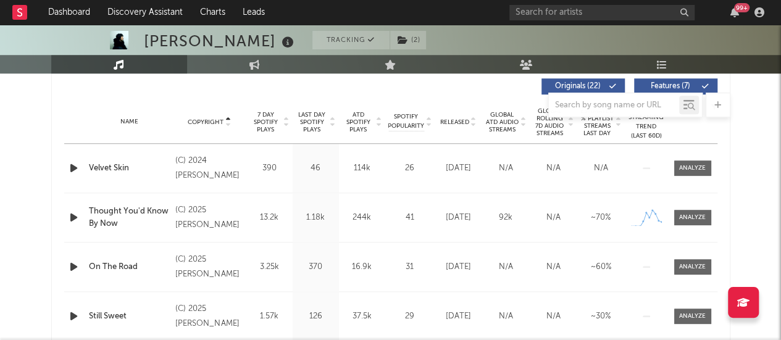
scroll to position [472, 0]
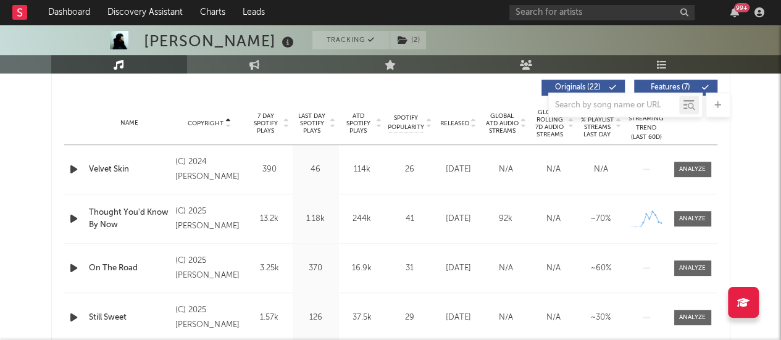
click at [225, 120] on icon at bounding box center [228, 121] width 6 height 5
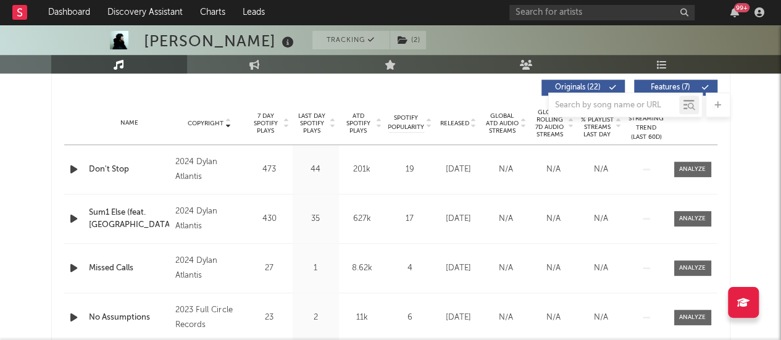
click at [225, 120] on icon at bounding box center [228, 121] width 6 height 5
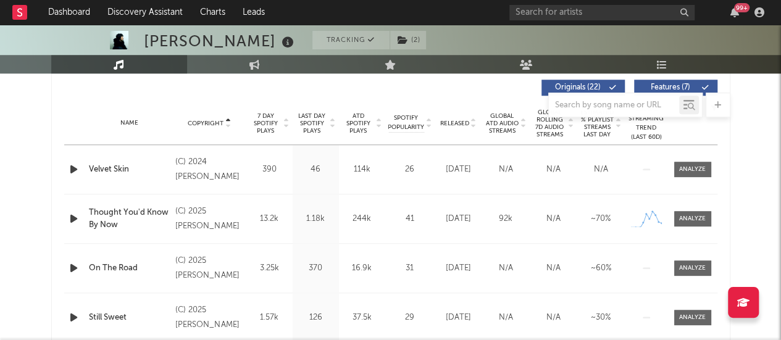
click at [225, 120] on icon at bounding box center [228, 121] width 6 height 5
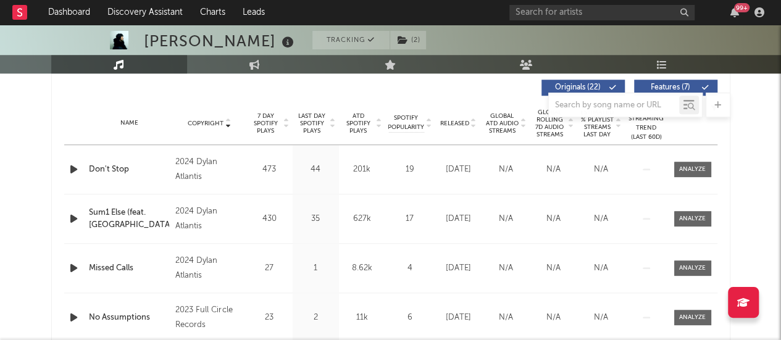
scroll to position [0, 0]
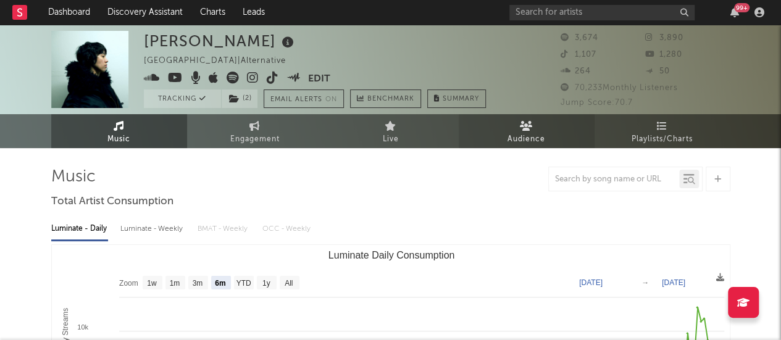
click at [465, 118] on link "Audience" at bounding box center [527, 131] width 136 height 34
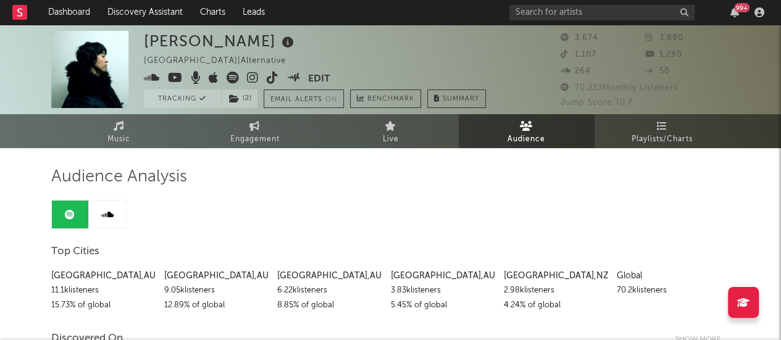
click at [485, 76] on div "Dylan Atlantis Australia | Alternative Edit Tracking ( 2 ) Email Alerts On Benc…" at bounding box center [315, 69] width 342 height 77
click at [127, 143] on span "Music" at bounding box center [118, 139] width 23 height 15
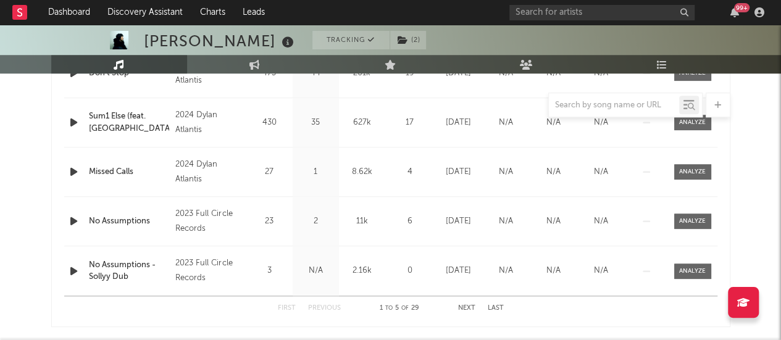
scroll to position [648, 0]
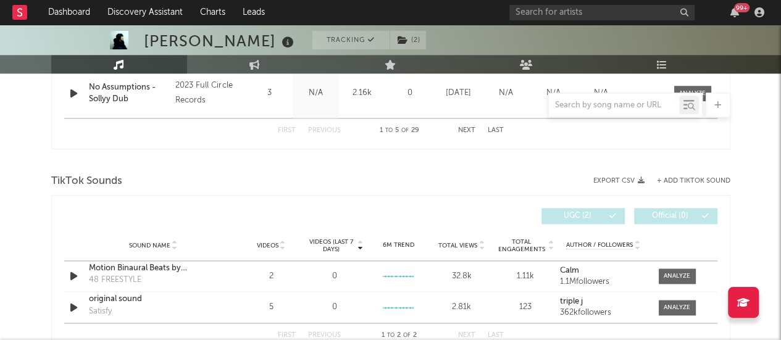
select select "6m"
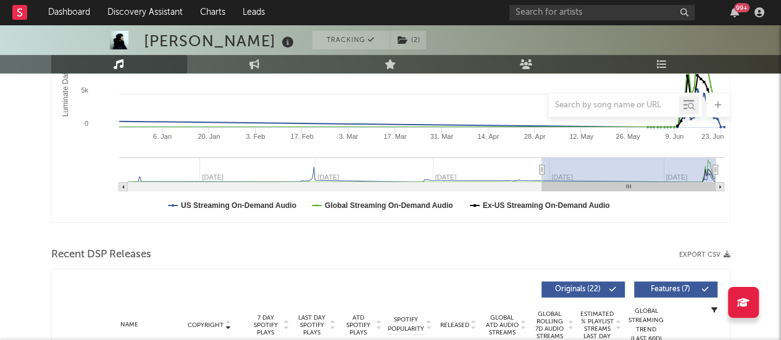
scroll to position [0, 0]
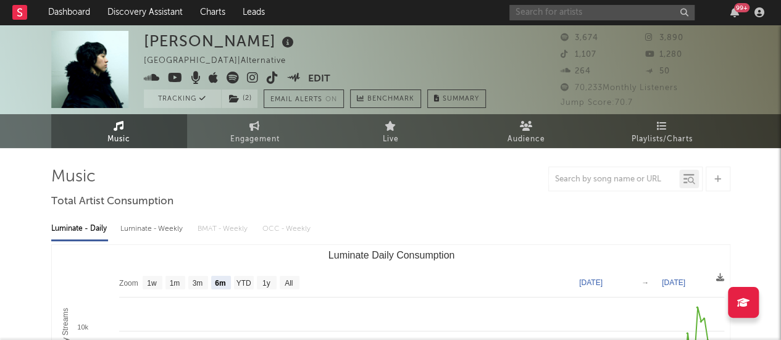
click at [579, 9] on input "text" at bounding box center [601, 12] width 185 height 15
type input "don west"
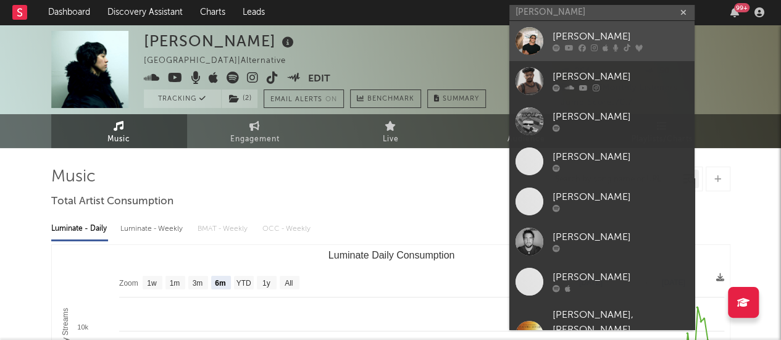
click at [594, 38] on div "DON WEST" at bounding box center [620, 37] width 136 height 15
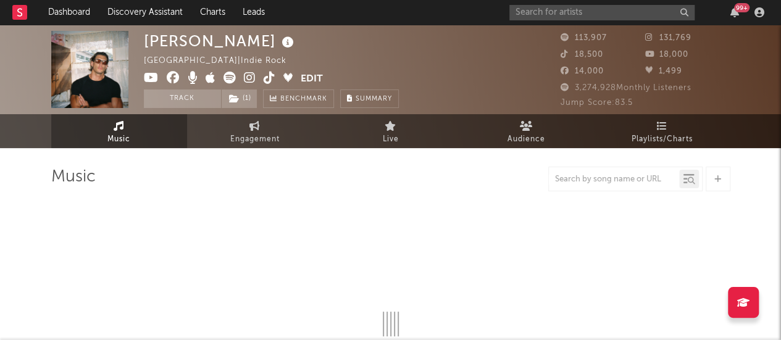
select select "6m"
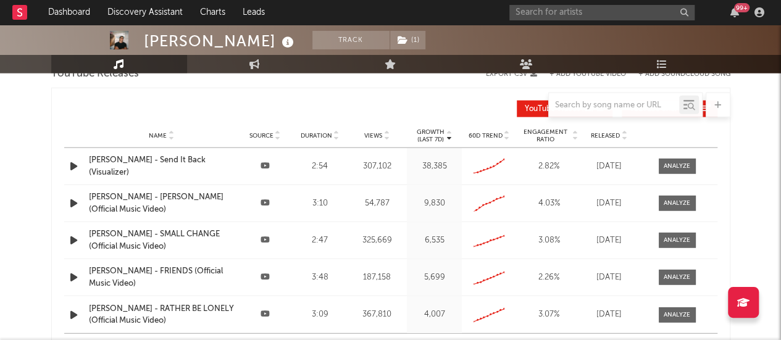
scroll to position [1462, 0]
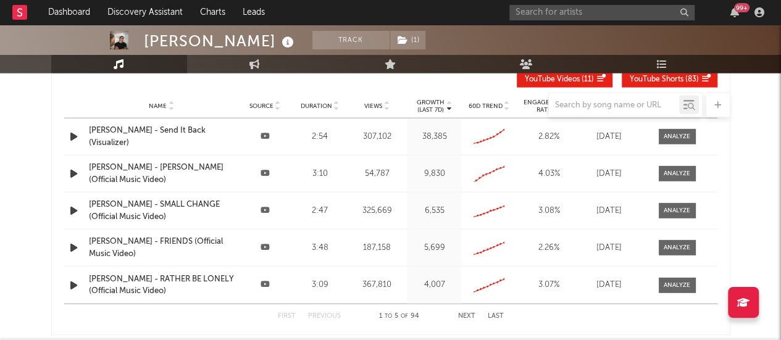
click at [466, 121] on div "Name DON WEST - Send It Back (Visualizer) Source Duration 2:54 Views 307,102 Gr…" at bounding box center [390, 137] width 653 height 36
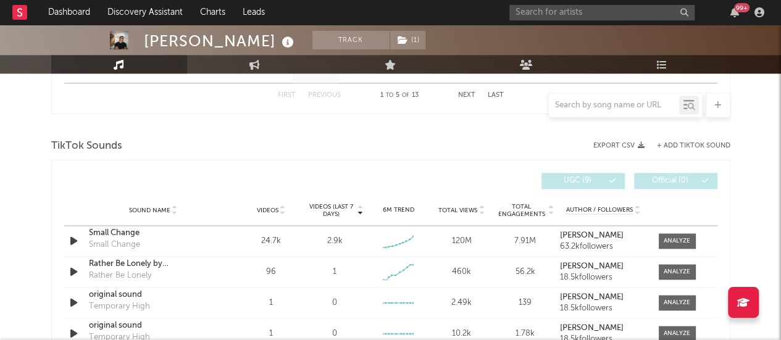
scroll to position [0, 0]
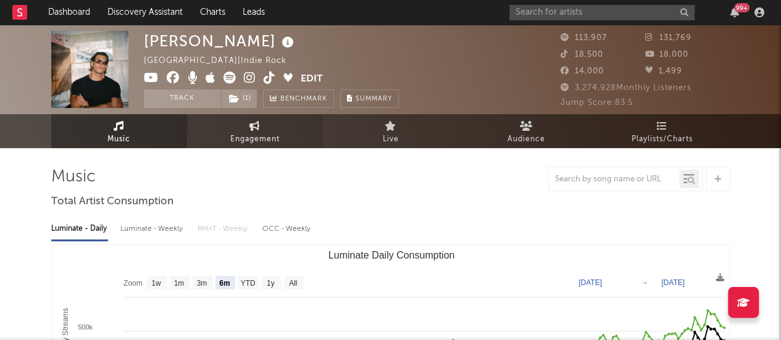
click at [256, 122] on icon at bounding box center [254, 126] width 10 height 10
select select "1w"
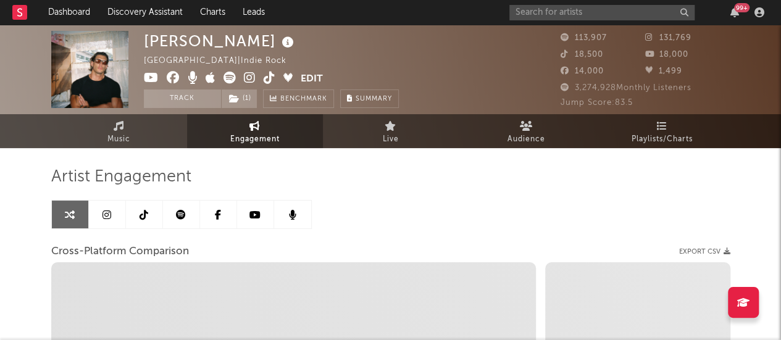
select select "1m"
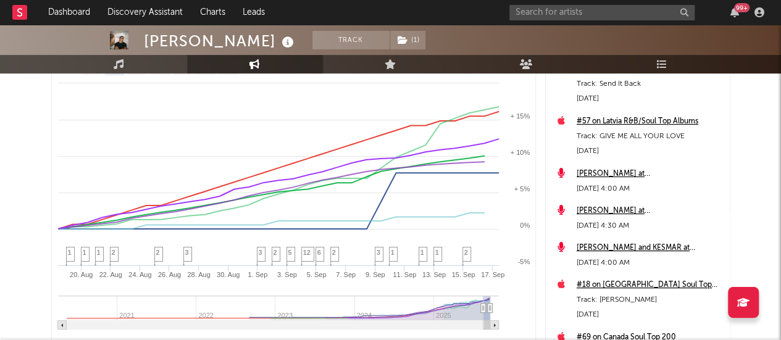
scroll to position [207, 0]
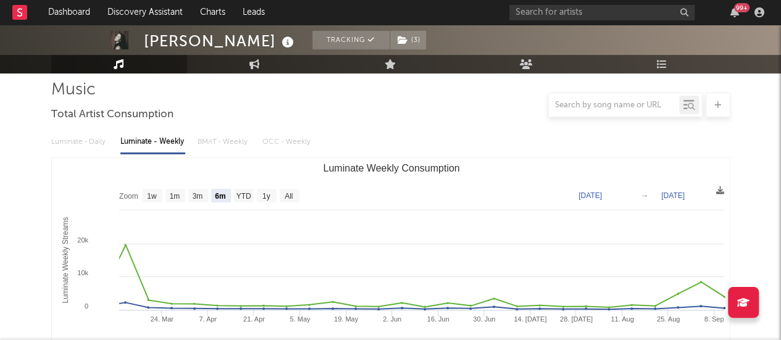
scroll to position [86, 0]
click at [201, 199] on text "3m" at bounding box center [197, 197] width 10 height 9
select select "3m"
type input "2025-06-11"
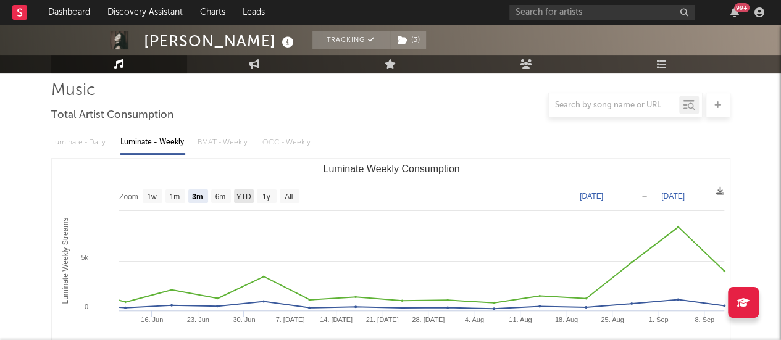
click at [239, 196] on text "YTD" at bounding box center [243, 197] width 15 height 9
select select "YTD"
type input "2025-01-01"
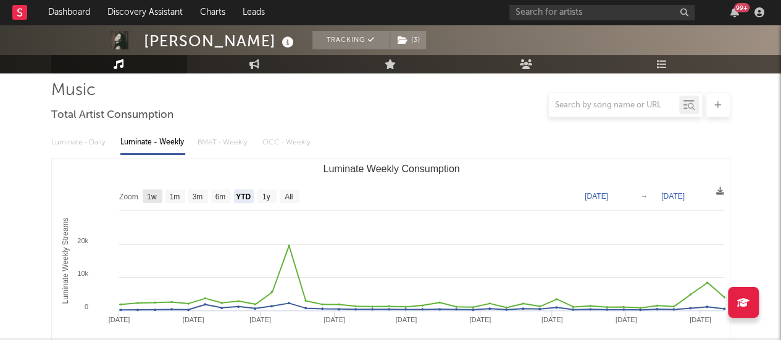
click at [144, 201] on rect "Luminate Weekly Consumption" at bounding box center [153, 196] width 20 height 14
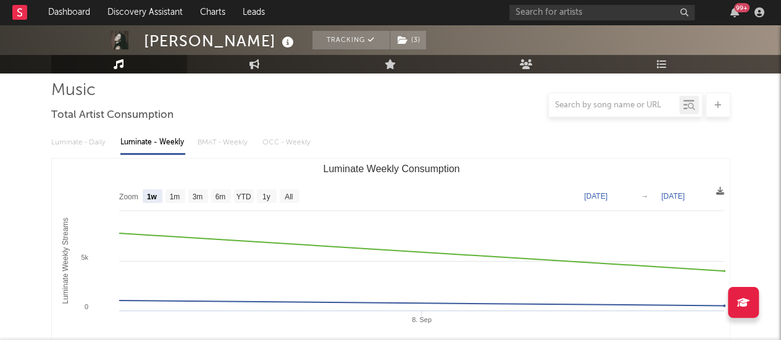
select select "1w"
type input "[DATE]"
click at [169, 201] on text "1m" at bounding box center [174, 197] width 10 height 9
select select "1m"
type input "2025-08-11"
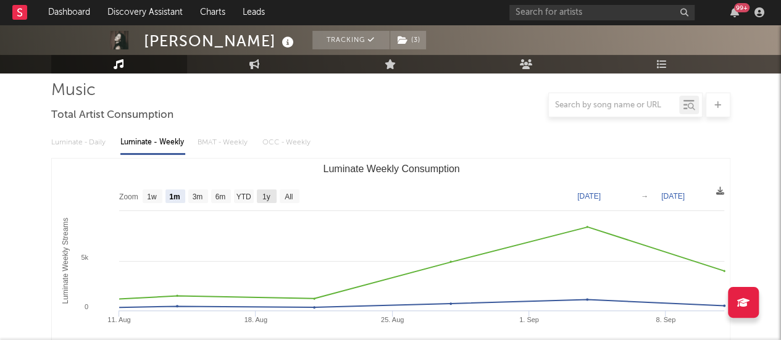
click at [259, 198] on rect "Luminate Weekly Consumption" at bounding box center [267, 196] width 20 height 14
select select "1y"
type input "2024-09-11"
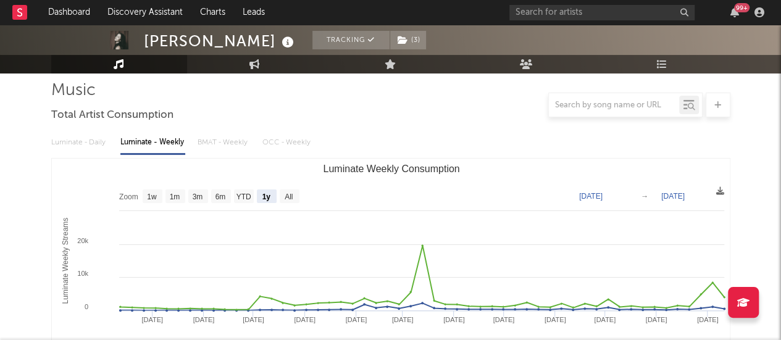
scroll to position [0, 0]
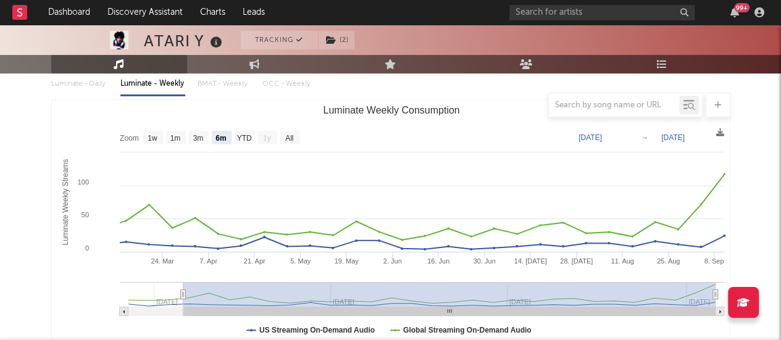
scroll to position [144, 0]
click at [196, 138] on text "3m" at bounding box center [198, 139] width 10 height 9
select select "3m"
type input "[DATE]"
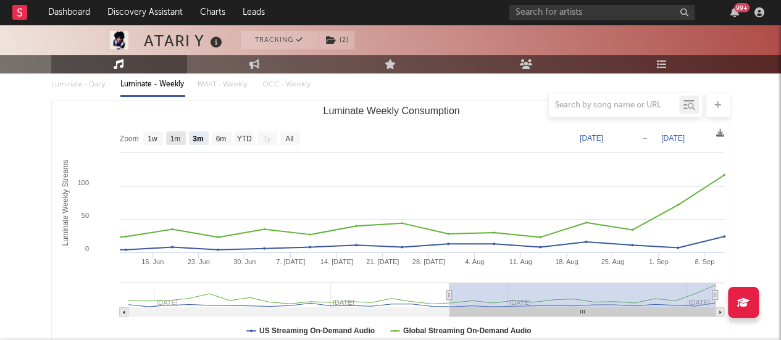
click at [167, 138] on rect "Luminate Weekly Consumption" at bounding box center [176, 138] width 20 height 14
select select "1m"
type input "[DATE]"
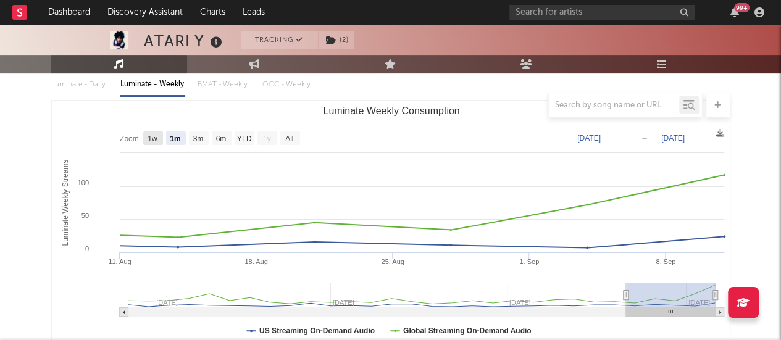
click at [148, 139] on text "1w" at bounding box center [153, 139] width 10 height 9
select select "1w"
type input "[DATE]"
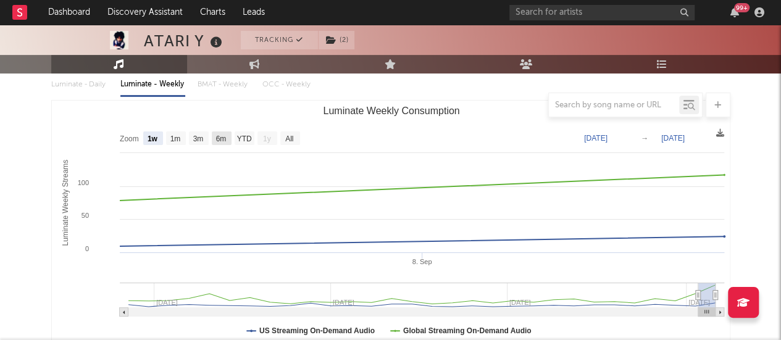
click at [218, 135] on text "6m" at bounding box center [220, 139] width 10 height 9
select select "6m"
type input "[DATE]"
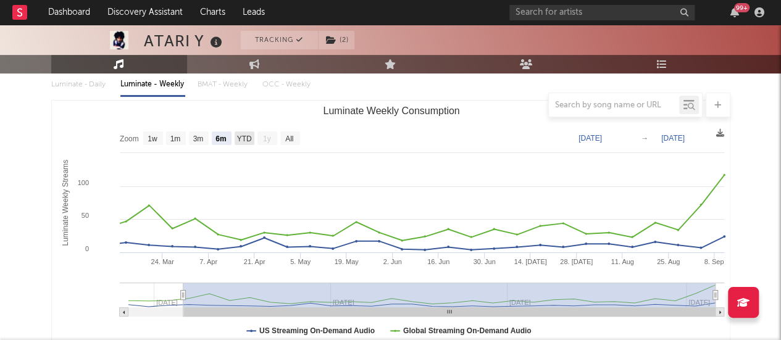
click at [238, 136] on text "YTD" at bounding box center [243, 139] width 15 height 9
select select "YTD"
type input "[DATE]"
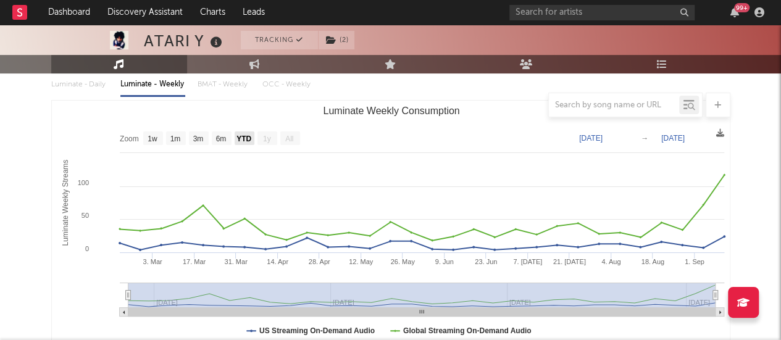
click at [252, 142] on rect "Luminate Weekly Consumption" at bounding box center [245, 138] width 20 height 14
select select "YTD"
